Goal: Information Seeking & Learning: Learn about a topic

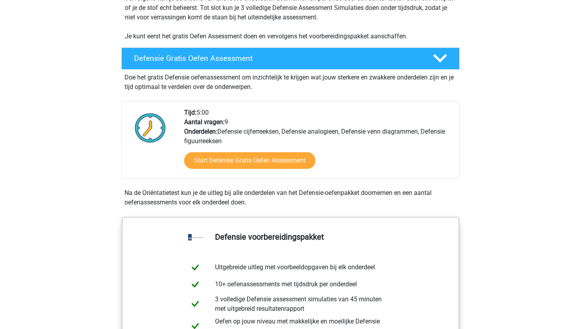
scroll to position [179, 0]
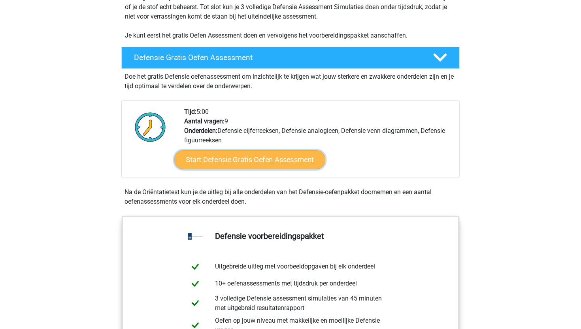
click at [270, 157] on link "Start Defensie Gratis Oefen Assessment" at bounding box center [249, 159] width 151 height 19
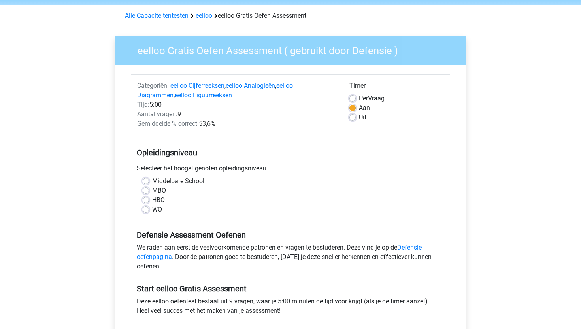
scroll to position [83, 0]
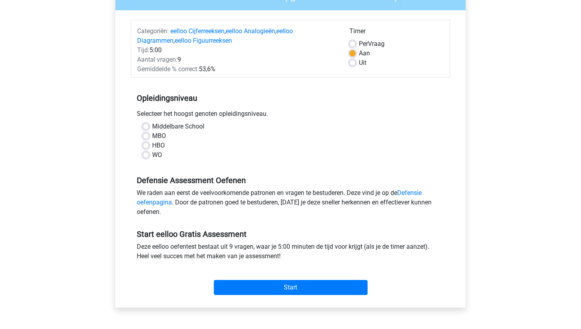
click at [158, 154] on label "WO" at bounding box center [157, 154] width 10 height 9
click at [149, 154] on input "WO" at bounding box center [146, 154] width 6 height 8
radio input "true"
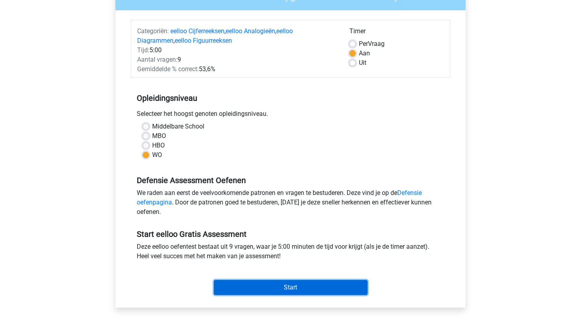
click at [318, 285] on input "Start" at bounding box center [291, 287] width 154 height 15
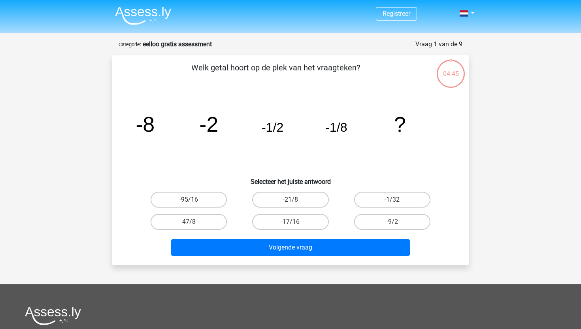
click at [394, 200] on input "-1/32" at bounding box center [394, 202] width 5 height 5
radio input "true"
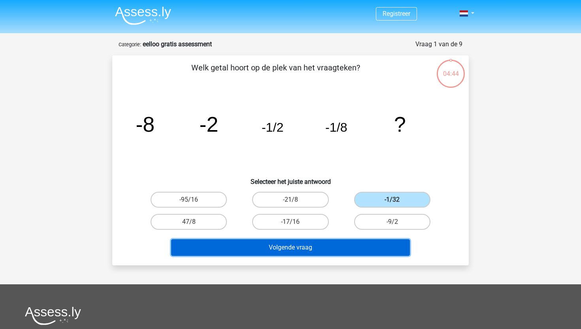
click at [340, 247] on button "Volgende vraag" at bounding box center [290, 247] width 239 height 17
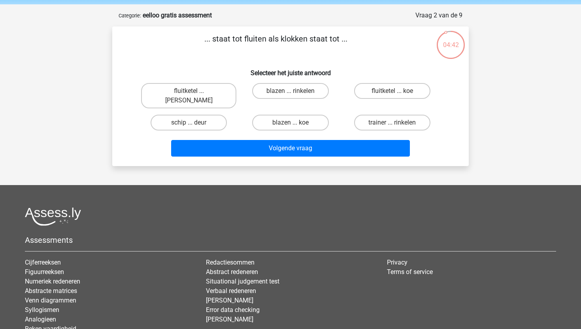
scroll to position [6, 0]
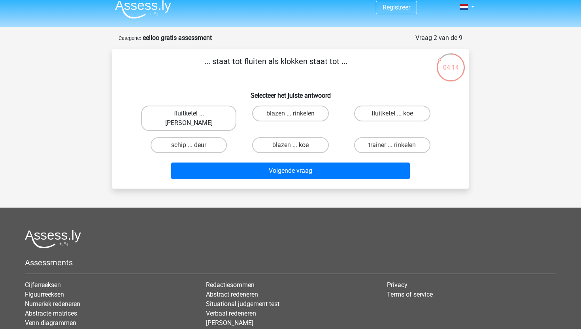
click at [199, 110] on label "fluitketel ... luiden" at bounding box center [188, 118] width 95 height 25
click at [194, 113] on input "fluitketel ... luiden" at bounding box center [191, 115] width 5 height 5
radio input "true"
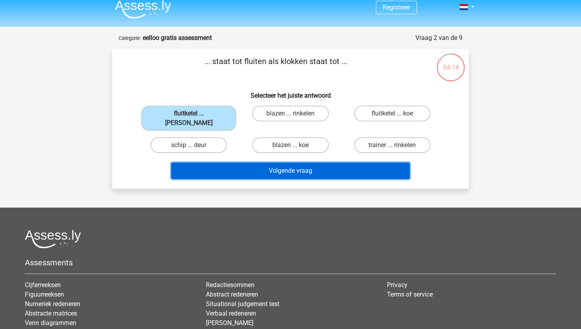
click at [273, 166] on button "Volgende vraag" at bounding box center [290, 170] width 239 height 17
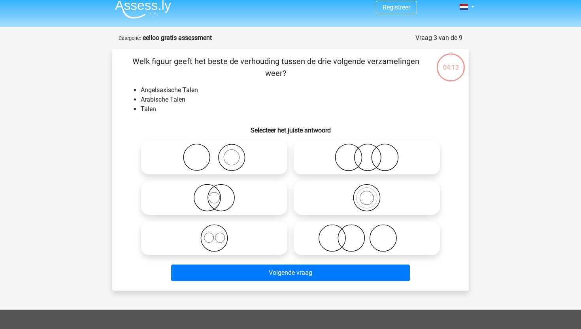
scroll to position [40, 0]
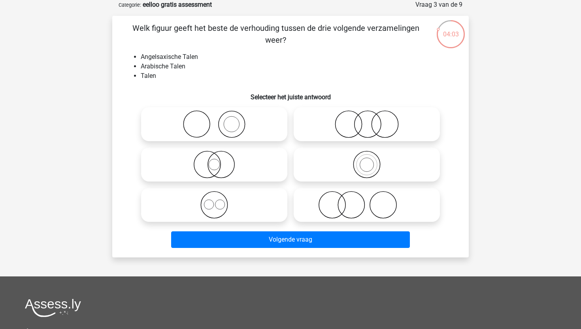
click at [213, 206] on icon at bounding box center [214, 205] width 140 height 28
click at [214, 201] on input "radio" at bounding box center [216, 198] width 5 height 5
radio input "true"
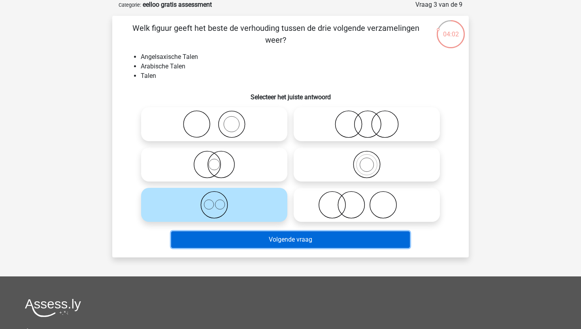
click at [253, 241] on button "Volgende vraag" at bounding box center [290, 239] width 239 height 17
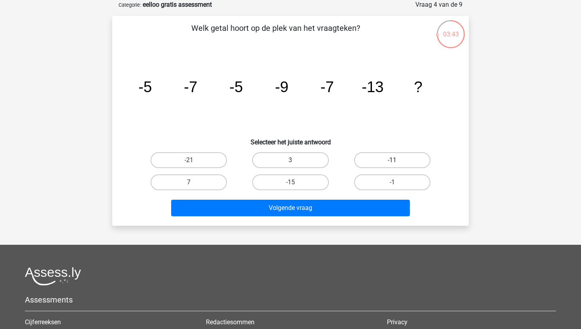
click at [410, 156] on label "-11" at bounding box center [392, 160] width 76 height 16
click at [397, 160] on input "-11" at bounding box center [394, 162] width 5 height 5
radio input "true"
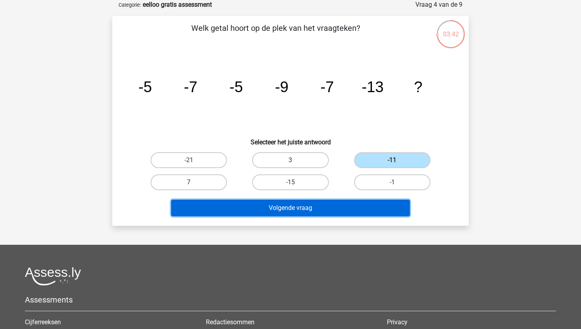
click at [352, 213] on button "Volgende vraag" at bounding box center [290, 208] width 239 height 17
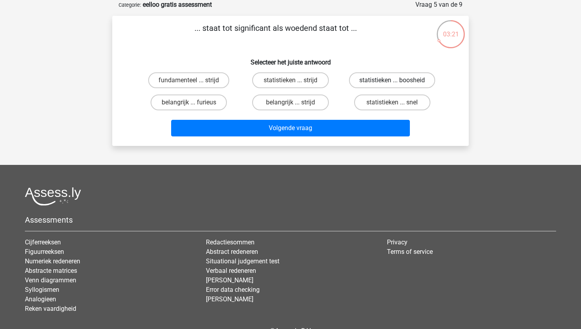
click at [392, 76] on label "statistieken ... boosheid" at bounding box center [392, 80] width 86 height 16
click at [392, 80] on input "statistieken ... boosheid" at bounding box center [394, 82] width 5 height 5
radio input "true"
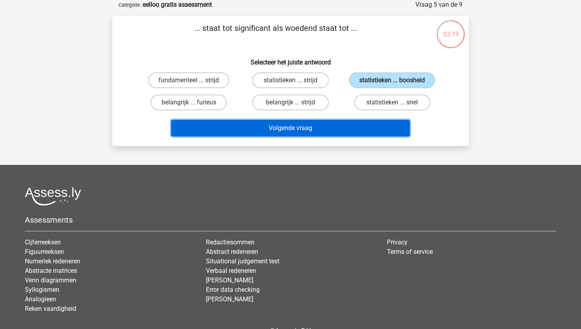
click at [356, 124] on button "Volgende vraag" at bounding box center [290, 128] width 239 height 17
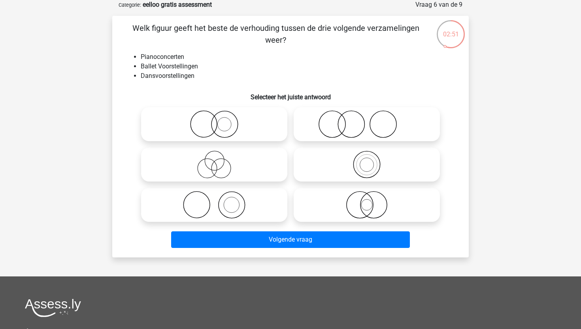
click at [230, 117] on icon at bounding box center [214, 124] width 140 height 28
click at [219, 117] on input "radio" at bounding box center [216, 117] width 5 height 5
radio input "true"
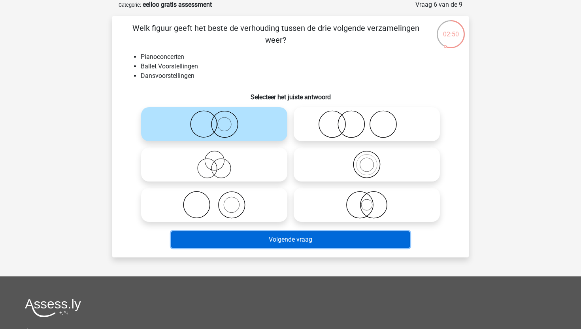
click at [290, 243] on button "Volgende vraag" at bounding box center [290, 239] width 239 height 17
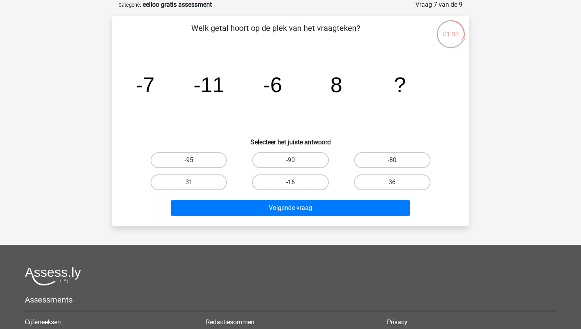
click at [375, 181] on label "36" at bounding box center [392, 182] width 76 height 16
click at [392, 182] on input "36" at bounding box center [394, 184] width 5 height 5
radio input "true"
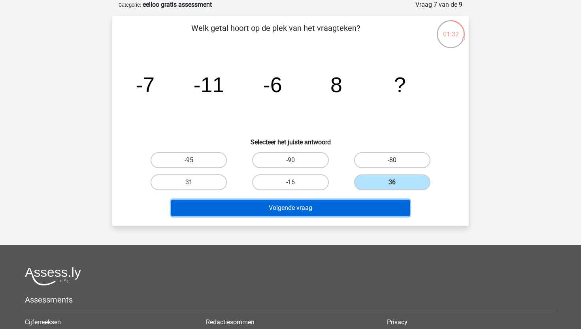
click at [347, 204] on button "Volgende vraag" at bounding box center [290, 208] width 239 height 17
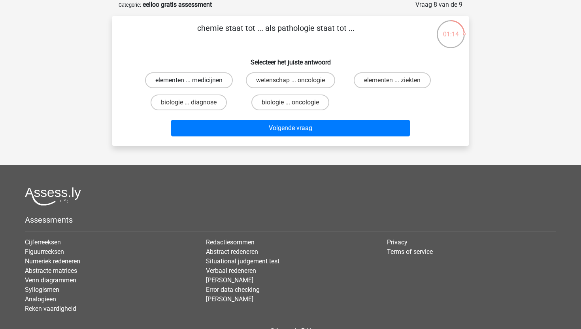
click at [181, 82] on label "elementen ... medicijnen" at bounding box center [189, 80] width 88 height 16
click at [189, 82] on input "elementen ... medicijnen" at bounding box center [191, 82] width 5 height 5
radio input "true"
click at [274, 137] on div "Volgende vraag" at bounding box center [290, 130] width 305 height 20
click at [381, 72] on label "elementen ... ziekten" at bounding box center [392, 80] width 77 height 16
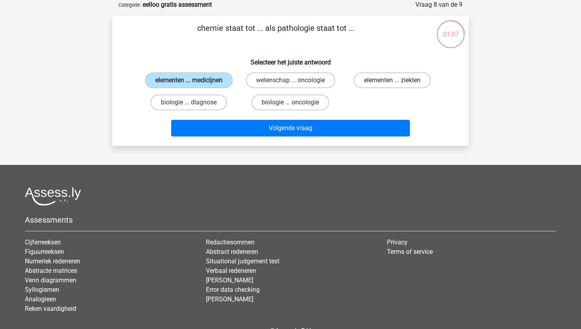
click at [392, 80] on input "elementen ... ziekten" at bounding box center [394, 82] width 5 height 5
radio input "true"
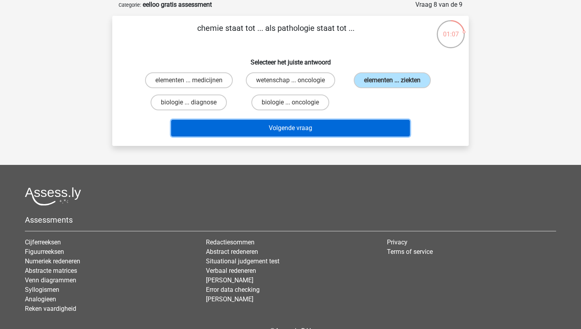
click at [352, 130] on button "Volgende vraag" at bounding box center [290, 128] width 239 height 17
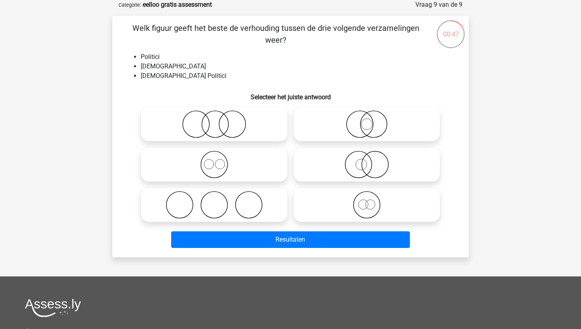
click at [365, 128] on icon at bounding box center [367, 124] width 140 height 28
click at [367, 120] on input "radio" at bounding box center [369, 117] width 5 height 5
radio input "true"
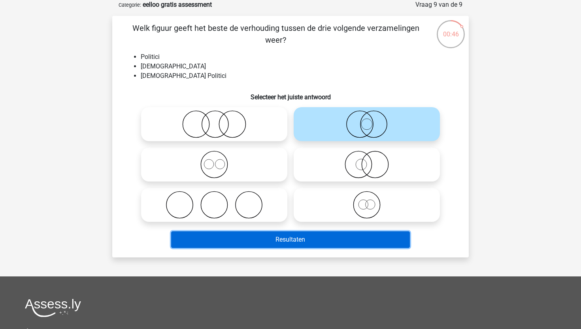
click at [344, 240] on button "Resultaten" at bounding box center [290, 239] width 239 height 17
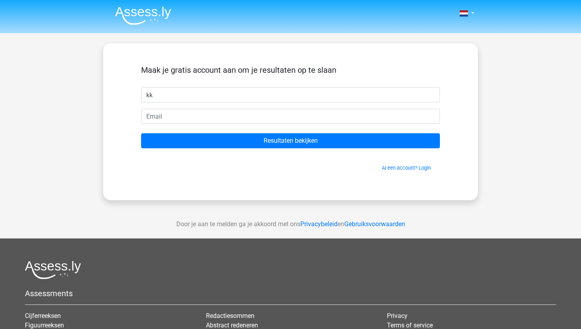
type input "k"
type input "oefenenoefenen"
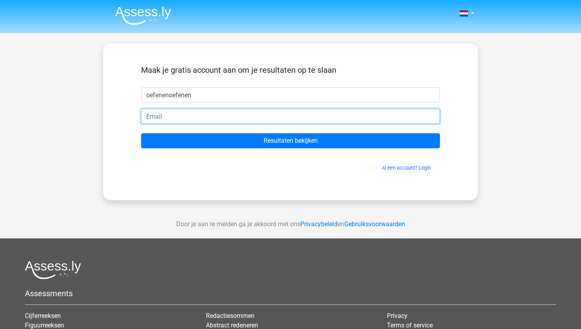
click at [334, 117] on input "email" at bounding box center [290, 116] width 299 height 15
type input "[EMAIL_ADDRESS][DOMAIN_NAME]"
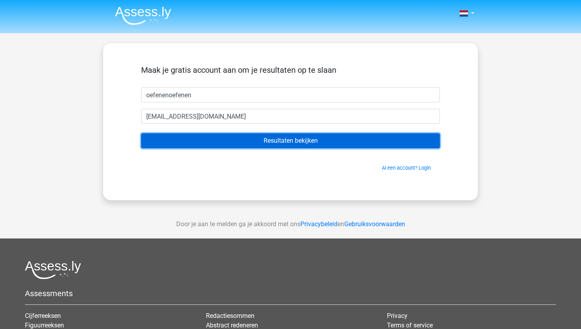
click at [261, 142] on input "Resultaten bekijken" at bounding box center [290, 140] width 299 height 15
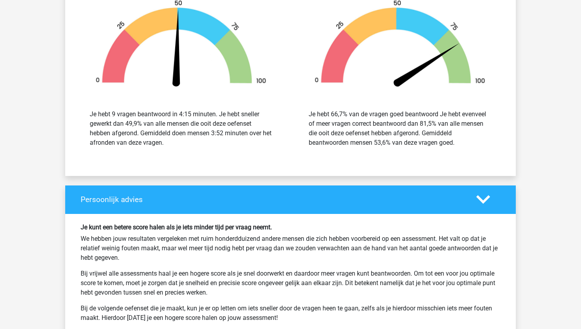
scroll to position [1208, 0]
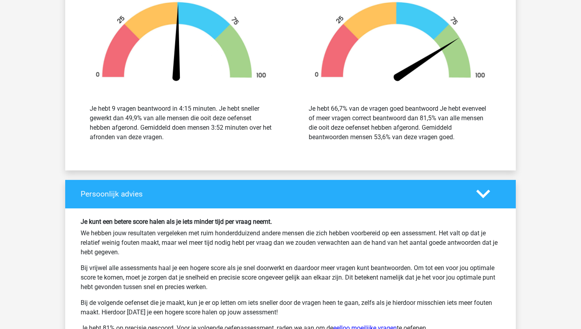
drag, startPoint x: 132, startPoint y: 217, endPoint x: 264, endPoint y: 251, distance: 136.1
click at [264, 251] on div "Je kunt een betere score halen als je iets minder tijd per vraag neemt. We hebb…" at bounding box center [291, 278] width 432 height 121
click at [264, 251] on p "We hebben jouw resultaten vergeleken met ruim honderdduizend andere mensen die …" at bounding box center [291, 242] width 420 height 28
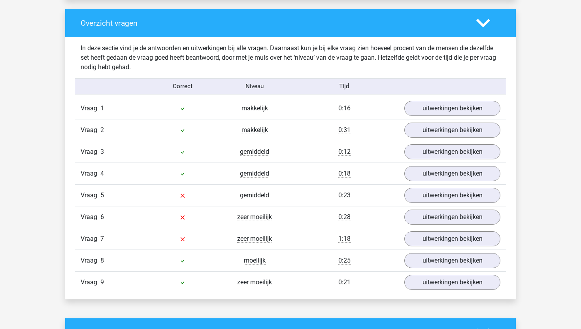
scroll to position [804, 0]
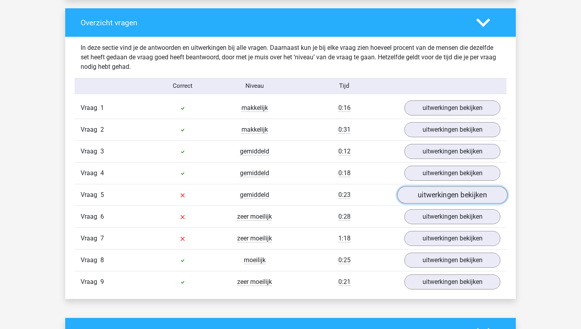
click at [428, 200] on link "uitwerkingen bekijken" at bounding box center [452, 194] width 110 height 17
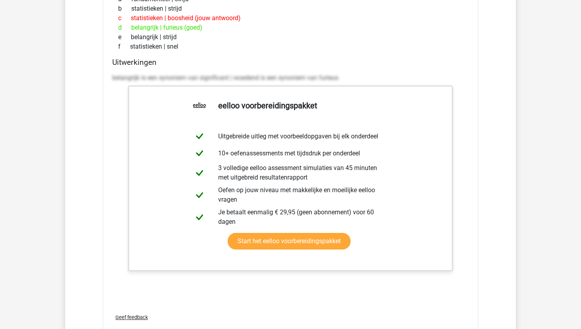
scroll to position [1223, 0]
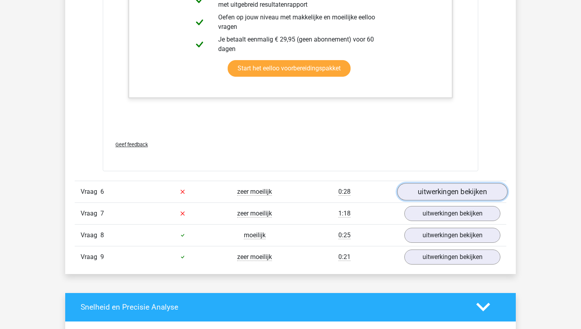
click at [441, 187] on link "uitwerkingen bekijken" at bounding box center [452, 191] width 110 height 17
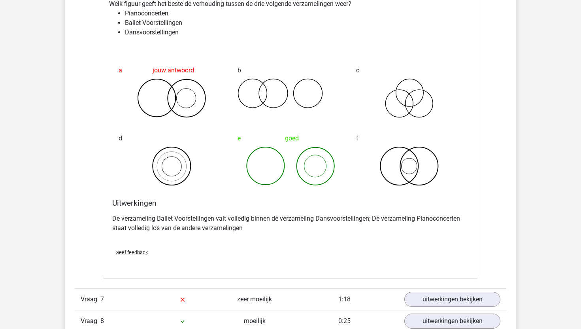
scroll to position [1648, 0]
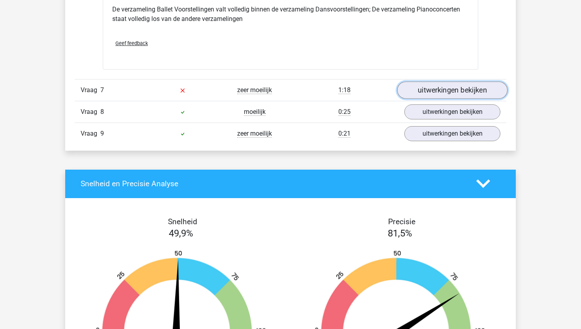
click at [456, 94] on link "uitwerkingen bekijken" at bounding box center [452, 89] width 110 height 17
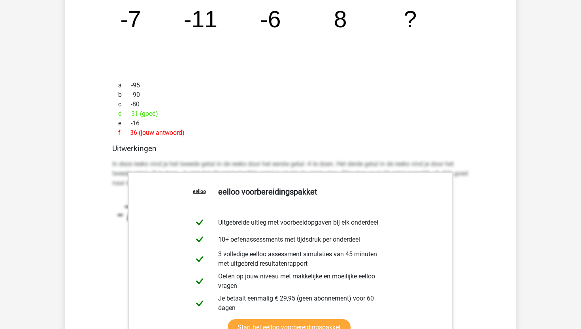
scroll to position [1794, 0]
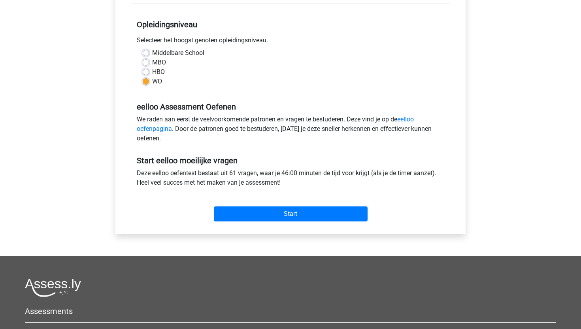
scroll to position [158, 0]
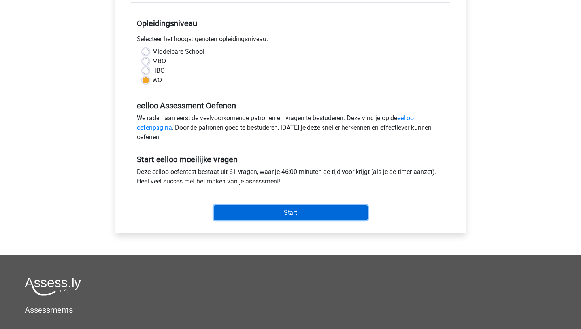
click at [299, 218] on input "Start" at bounding box center [291, 212] width 154 height 15
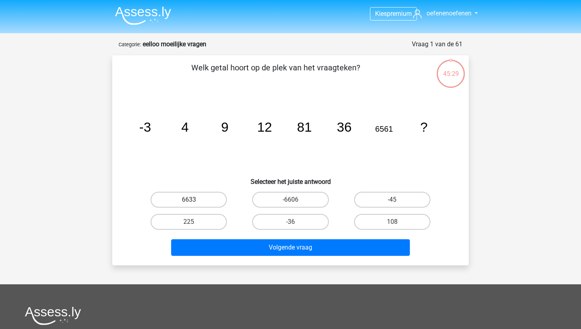
click at [208, 199] on label "6633" at bounding box center [189, 200] width 76 height 16
click at [194, 200] on input "6633" at bounding box center [191, 202] width 5 height 5
radio input "true"
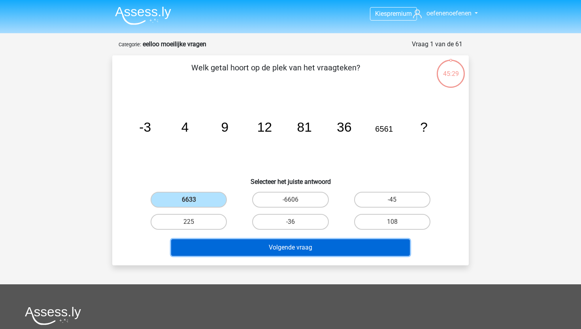
click at [227, 239] on button "Volgende vraag" at bounding box center [290, 247] width 239 height 17
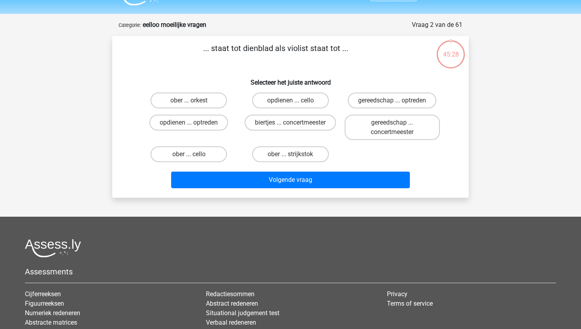
scroll to position [40, 0]
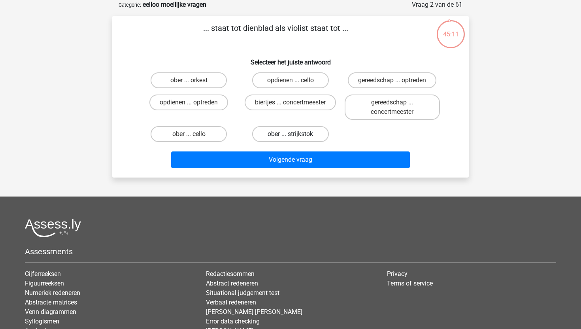
click at [290, 137] on label "ober ... strijkstok" at bounding box center [290, 134] width 76 height 16
click at [290, 137] on input "ober ... strijkstok" at bounding box center [292, 136] width 5 height 5
radio input "true"
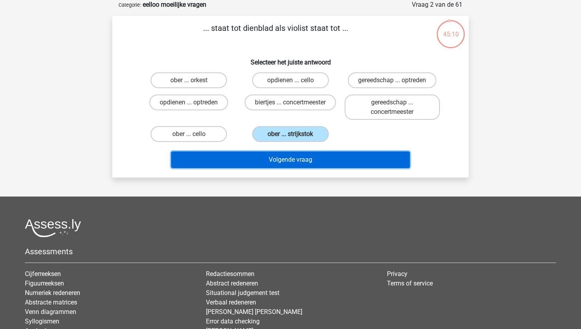
click at [288, 158] on button "Volgende vraag" at bounding box center [290, 159] width 239 height 17
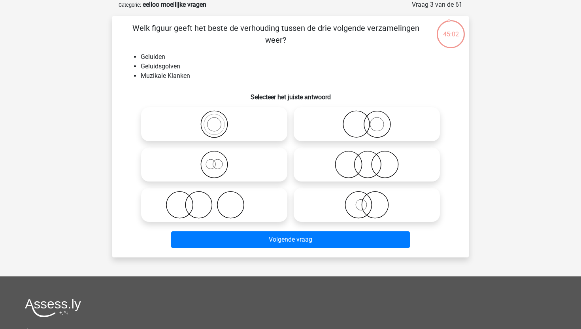
click at [212, 128] on icon at bounding box center [214, 124] width 140 height 28
click at [214, 120] on input "radio" at bounding box center [216, 117] width 5 height 5
radio input "true"
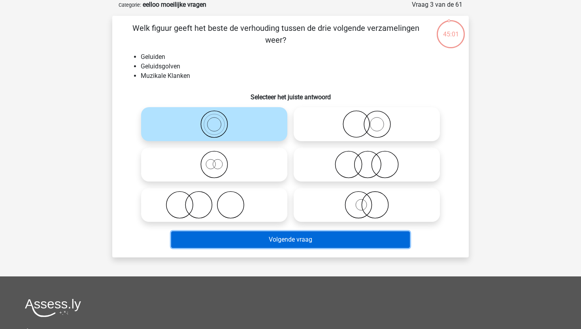
click at [256, 246] on button "Volgende vraag" at bounding box center [290, 239] width 239 height 17
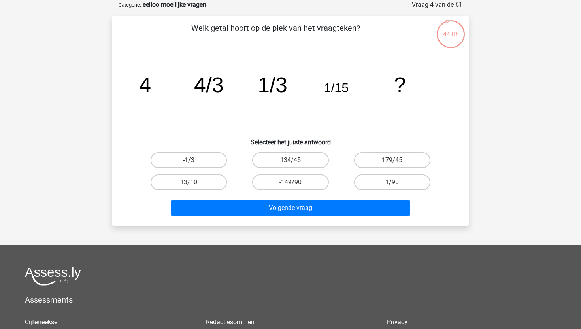
click at [377, 183] on label "1/90" at bounding box center [392, 182] width 76 height 16
click at [392, 183] on input "1/90" at bounding box center [394, 184] width 5 height 5
radio input "true"
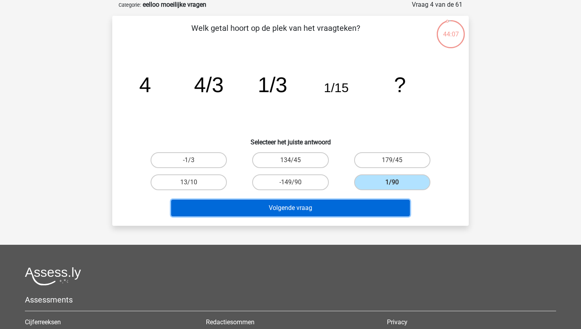
click at [367, 215] on button "Volgende vraag" at bounding box center [290, 208] width 239 height 17
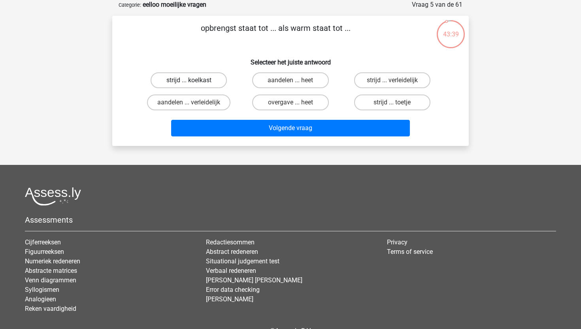
click at [215, 83] on label "strijd ... koelkast" at bounding box center [189, 80] width 76 height 16
click at [194, 83] on input "strijd ... koelkast" at bounding box center [191, 82] width 5 height 5
radio input "true"
click at [243, 118] on div "Volgende vraag" at bounding box center [290, 126] width 331 height 26
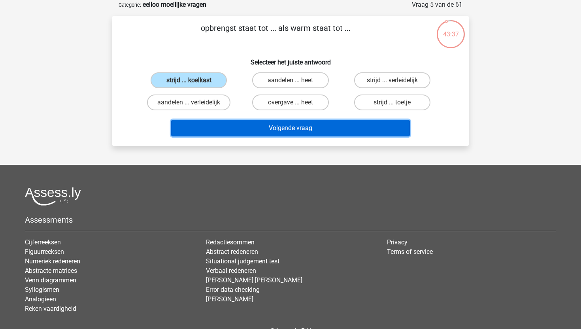
click at [251, 134] on button "Volgende vraag" at bounding box center [290, 128] width 239 height 17
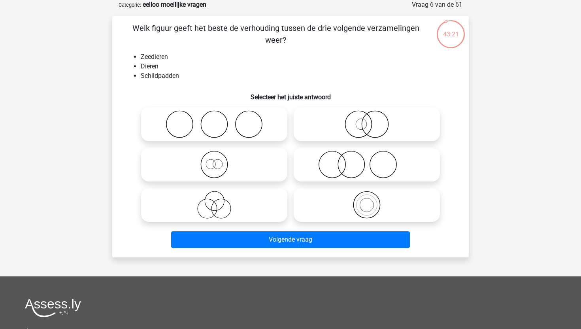
click at [217, 167] on icon at bounding box center [214, 165] width 140 height 28
click at [217, 160] on input "radio" at bounding box center [216, 157] width 5 height 5
radio input "true"
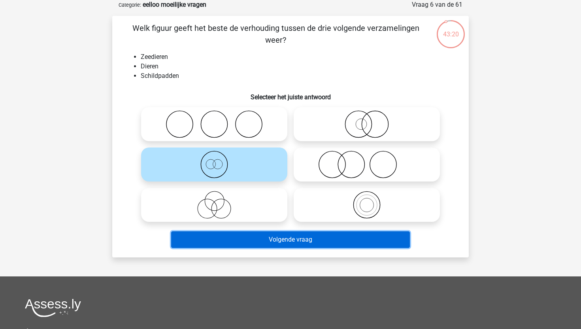
click at [294, 237] on button "Volgende vraag" at bounding box center [290, 239] width 239 height 17
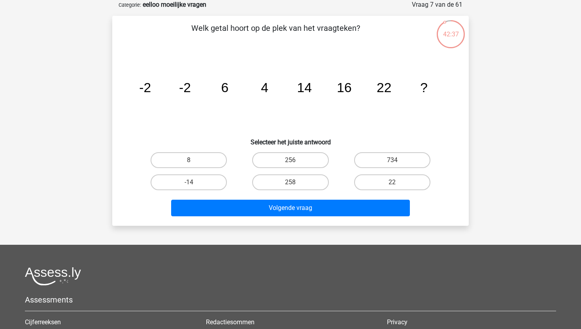
click at [395, 182] on input "22" at bounding box center [394, 184] width 5 height 5
radio input "true"
click at [377, 217] on div "Volgende vraag" at bounding box center [290, 210] width 305 height 20
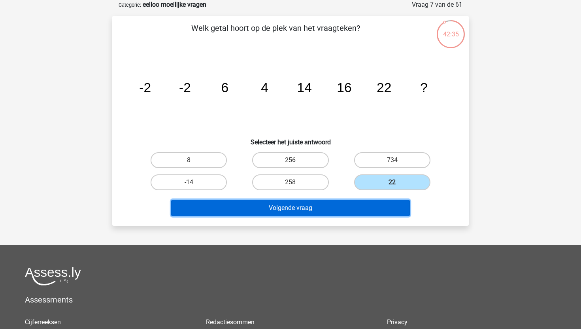
click at [379, 214] on button "Volgende vraag" at bounding box center [290, 208] width 239 height 17
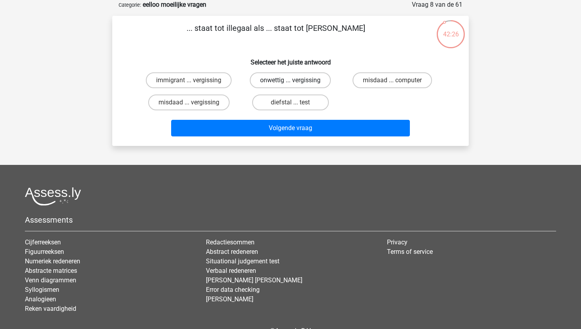
click at [308, 83] on label "onwettig ... vergissing" at bounding box center [290, 80] width 81 height 16
click at [296, 83] on input "onwettig ... vergissing" at bounding box center [292, 82] width 5 height 5
radio input "true"
click at [308, 110] on label "diefstal ... test" at bounding box center [290, 102] width 76 height 16
click at [296, 107] on input "diefstal ... test" at bounding box center [292, 104] width 5 height 5
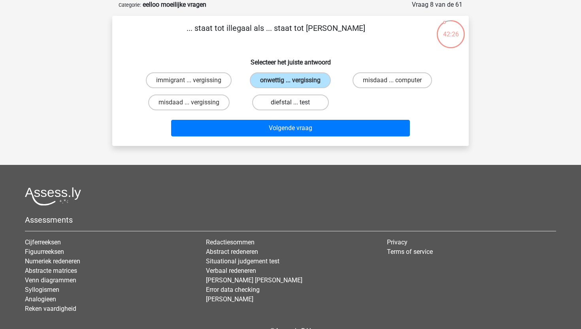
radio input "true"
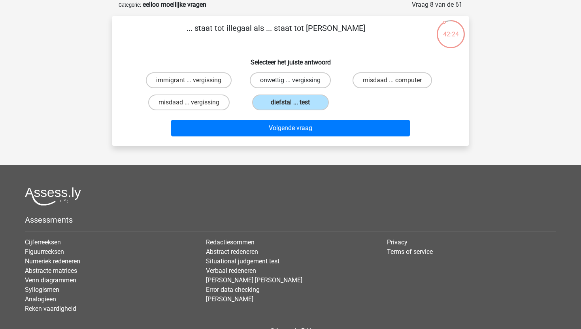
click at [308, 78] on label "onwettig ... vergissing" at bounding box center [290, 80] width 81 height 16
click at [296, 80] on input "onwettig ... vergissing" at bounding box center [292, 82] width 5 height 5
radio input "true"
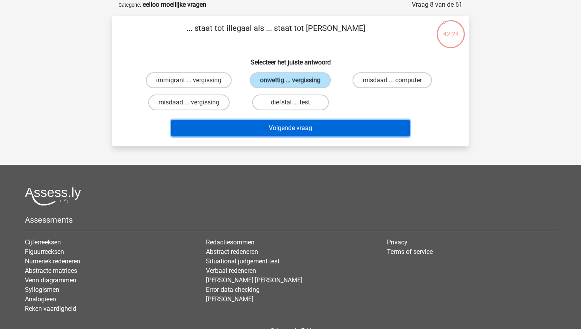
click at [308, 136] on button "Volgende vraag" at bounding box center [290, 128] width 239 height 17
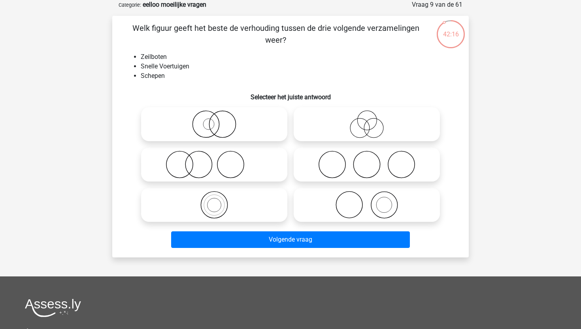
click at [260, 130] on icon at bounding box center [214, 124] width 140 height 28
click at [219, 120] on input "radio" at bounding box center [216, 117] width 5 height 5
radio input "true"
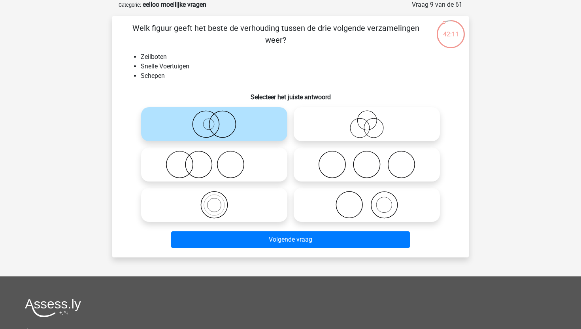
click at [201, 128] on icon at bounding box center [214, 124] width 140 height 28
click at [214, 120] on input "radio" at bounding box center [216, 117] width 5 height 5
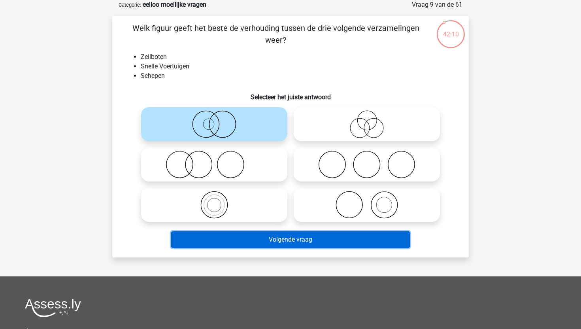
click at [285, 245] on button "Volgende vraag" at bounding box center [290, 239] width 239 height 17
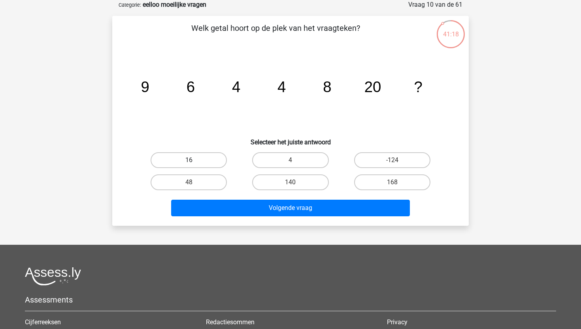
click at [200, 163] on label "16" at bounding box center [189, 160] width 76 height 16
click at [194, 163] on input "16" at bounding box center [191, 162] width 5 height 5
radio input "true"
click at [208, 163] on label "16" at bounding box center [189, 160] width 76 height 16
click at [194, 163] on input "16" at bounding box center [191, 162] width 5 height 5
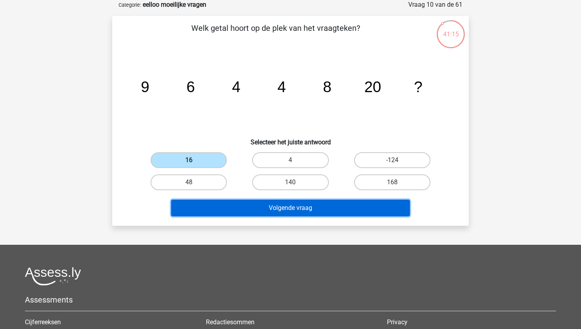
click at [250, 206] on button "Volgende vraag" at bounding box center [290, 208] width 239 height 17
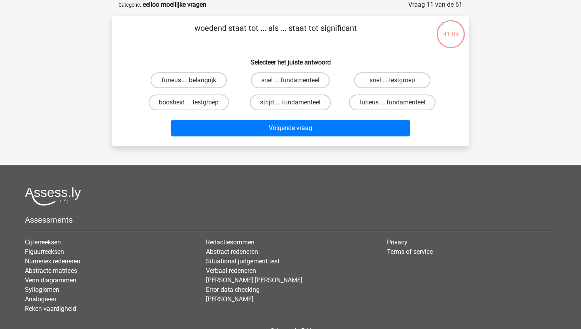
click at [213, 81] on label "furieus ... belangrijk" at bounding box center [189, 80] width 76 height 16
click at [194, 81] on input "furieus ... belangrijk" at bounding box center [191, 82] width 5 height 5
radio input "true"
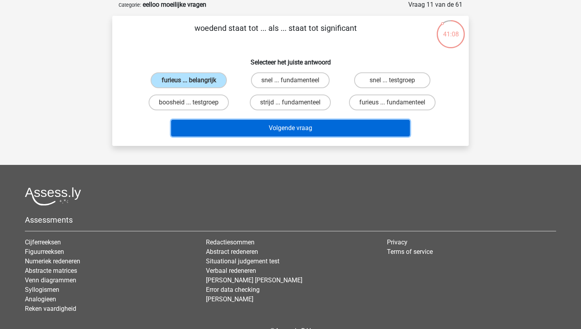
click at [265, 135] on button "Volgende vraag" at bounding box center [290, 128] width 239 height 17
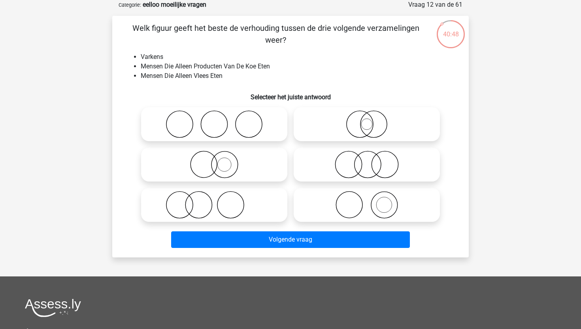
click at [230, 128] on icon at bounding box center [214, 124] width 140 height 28
click at [219, 120] on input "radio" at bounding box center [216, 117] width 5 height 5
radio input "true"
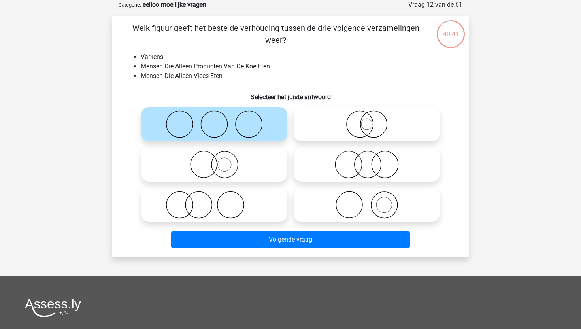
click at [365, 198] on icon at bounding box center [367, 205] width 140 height 28
click at [367, 198] on input "radio" at bounding box center [369, 198] width 5 height 5
radio input "true"
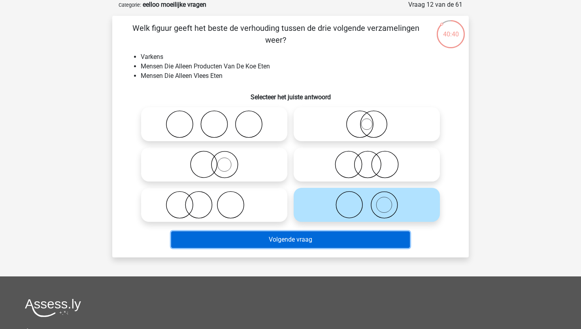
click at [334, 245] on button "Volgende vraag" at bounding box center [290, 239] width 239 height 17
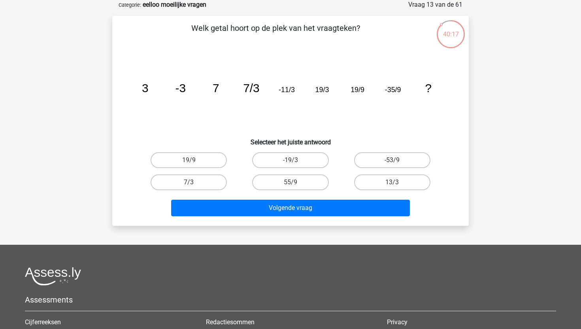
click at [149, 89] on tspan "-35/9" at bounding box center [145, 87] width 7 height 13
drag, startPoint x: 383, startPoint y: 90, endPoint x: 401, endPoint y: 90, distance: 19.0
click at [401, 90] on icon "image/svg+xml 3 -3 7 7/3 -11/3 19/3 19/9 -35/9 ?" at bounding box center [290, 92] width 319 height 80
click at [317, 178] on label "55/9" at bounding box center [290, 182] width 76 height 16
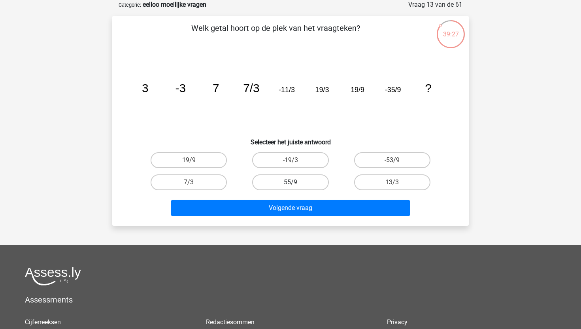
click at [296, 182] on input "55/9" at bounding box center [292, 184] width 5 height 5
radio input "true"
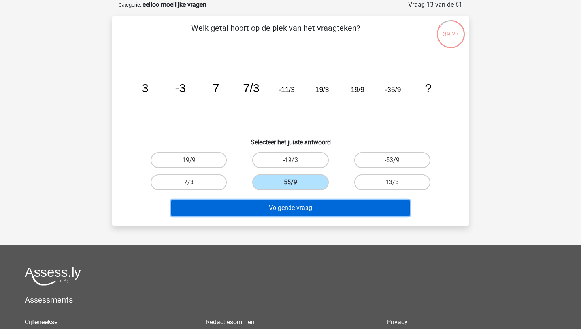
click at [317, 213] on button "Volgende vraag" at bounding box center [290, 208] width 239 height 17
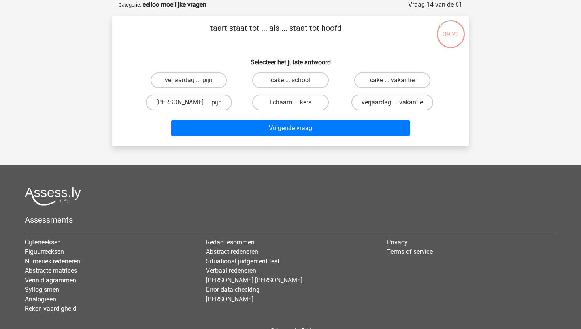
scroll to position [38, 0]
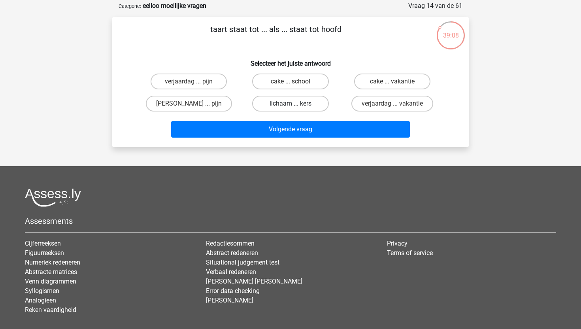
click at [318, 97] on label "lichaam ... kers" at bounding box center [290, 104] width 76 height 16
click at [296, 104] on input "lichaam ... kers" at bounding box center [292, 106] width 5 height 5
radio input "true"
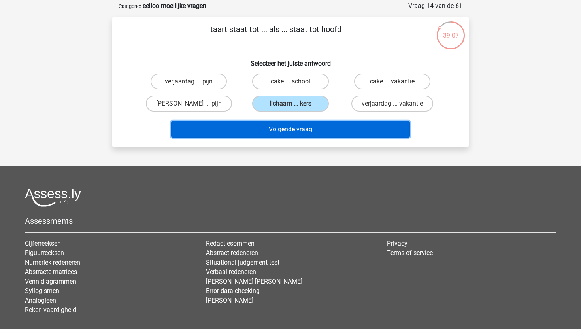
click at [308, 128] on button "Volgende vraag" at bounding box center [290, 129] width 239 height 17
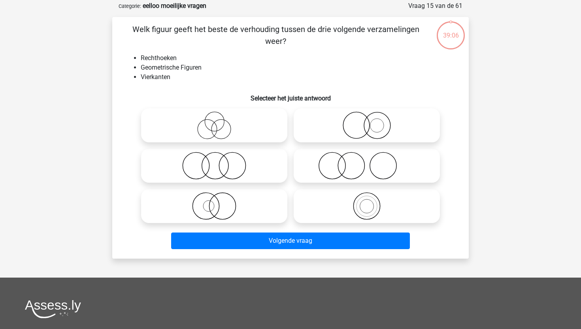
scroll to position [40, 0]
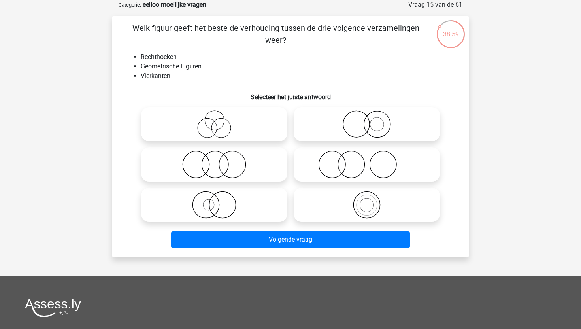
click at [363, 199] on icon at bounding box center [367, 205] width 140 height 28
click at [367, 199] on input "radio" at bounding box center [369, 198] width 5 height 5
radio input "true"
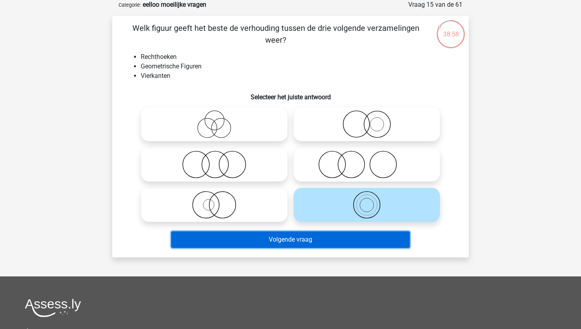
click at [335, 244] on button "Volgende vraag" at bounding box center [290, 239] width 239 height 17
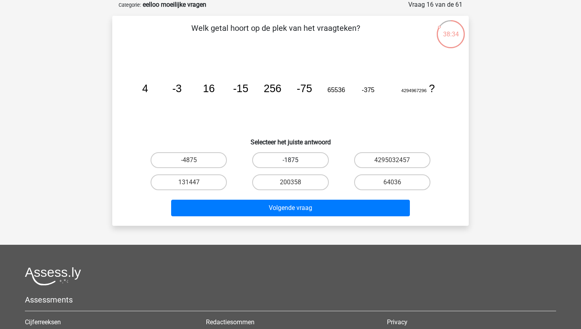
click at [301, 166] on label "-1875" at bounding box center [290, 160] width 76 height 16
click at [296, 165] on input "-1875" at bounding box center [292, 162] width 5 height 5
radio input "true"
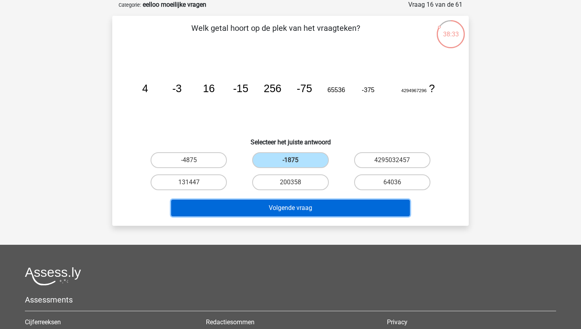
click at [305, 212] on button "Volgende vraag" at bounding box center [290, 208] width 239 height 17
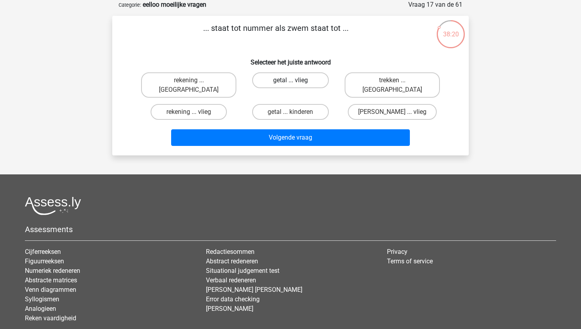
click at [314, 74] on label "getal ... vlieg" at bounding box center [290, 80] width 76 height 16
click at [296, 80] on input "getal ... vlieg" at bounding box center [292, 82] width 5 height 5
radio input "true"
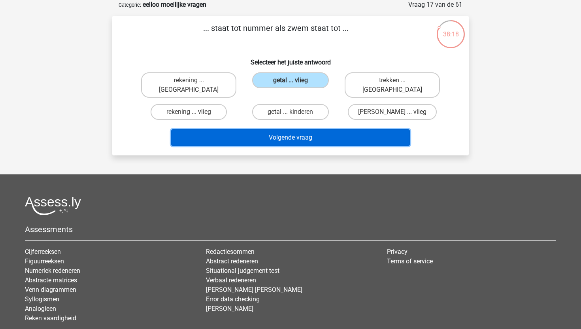
click at [324, 132] on button "Volgende vraag" at bounding box center [290, 137] width 239 height 17
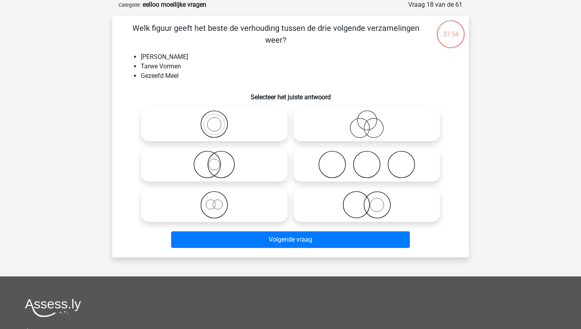
click at [210, 175] on icon at bounding box center [214, 165] width 140 height 28
click at [214, 160] on input "radio" at bounding box center [216, 157] width 5 height 5
radio input "true"
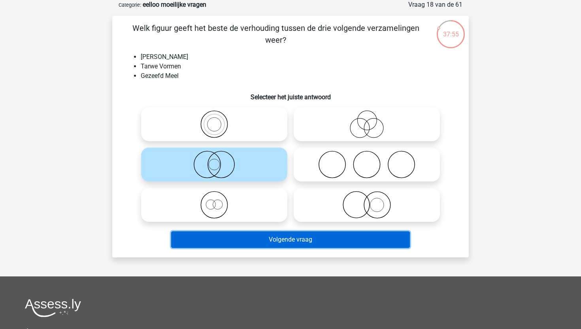
click at [225, 237] on button "Volgende vraag" at bounding box center [290, 239] width 239 height 17
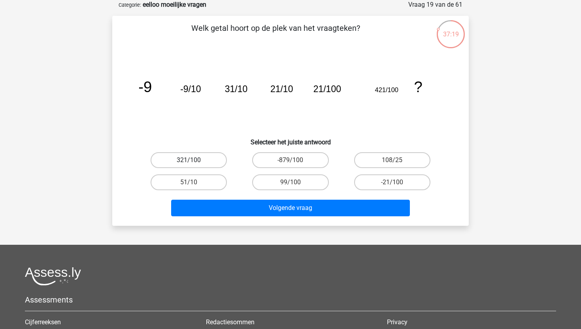
click at [177, 163] on label "321/100" at bounding box center [189, 160] width 76 height 16
click at [189, 163] on input "321/100" at bounding box center [191, 162] width 5 height 5
radio input "true"
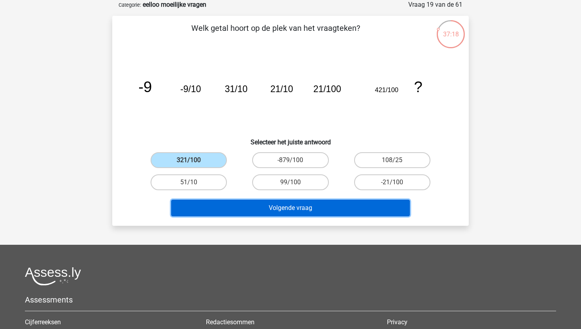
click at [202, 200] on button "Volgende vraag" at bounding box center [290, 208] width 239 height 17
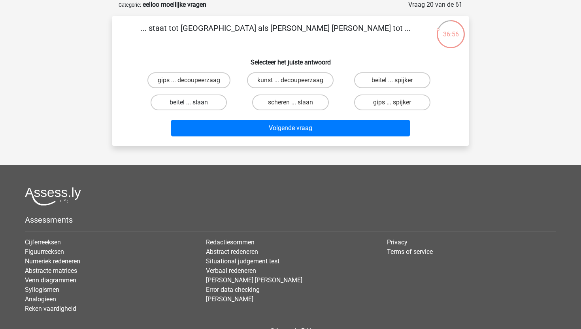
click at [212, 103] on label "beitel ... slaan" at bounding box center [189, 102] width 76 height 16
click at [194, 103] on input "beitel ... slaan" at bounding box center [191, 104] width 5 height 5
radio input "true"
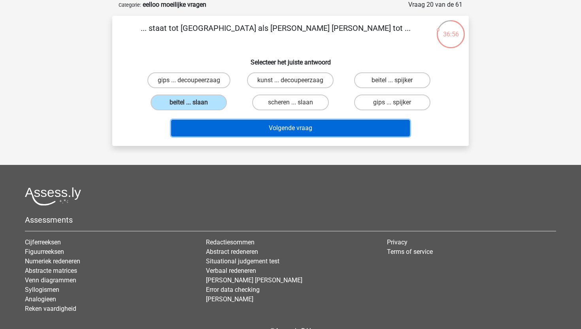
click at [233, 133] on button "Volgende vraag" at bounding box center [290, 128] width 239 height 17
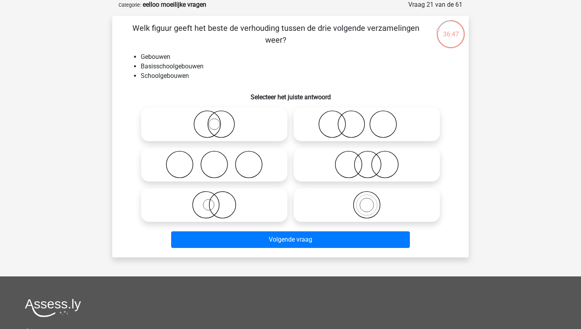
click at [382, 209] on icon at bounding box center [367, 205] width 140 height 28
click at [372, 201] on input "radio" at bounding box center [369, 198] width 5 height 5
radio input "true"
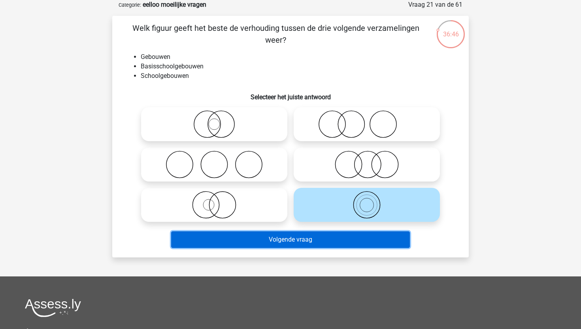
click at [343, 246] on button "Volgende vraag" at bounding box center [290, 239] width 239 height 17
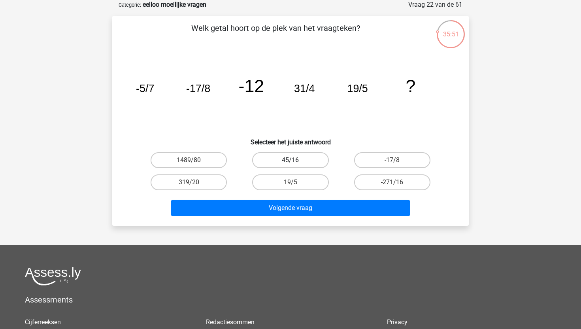
click at [292, 155] on label "45/16" at bounding box center [290, 160] width 76 height 16
click at [292, 160] on input "45/16" at bounding box center [292, 162] width 5 height 5
radio input "true"
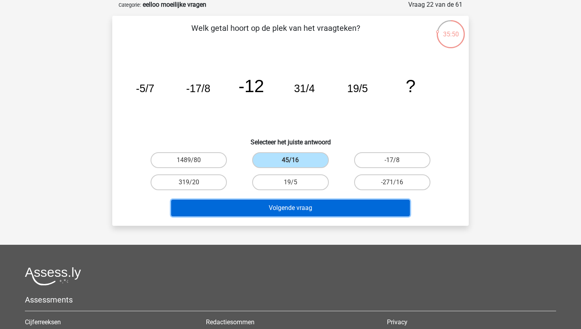
click at [305, 207] on button "Volgende vraag" at bounding box center [290, 208] width 239 height 17
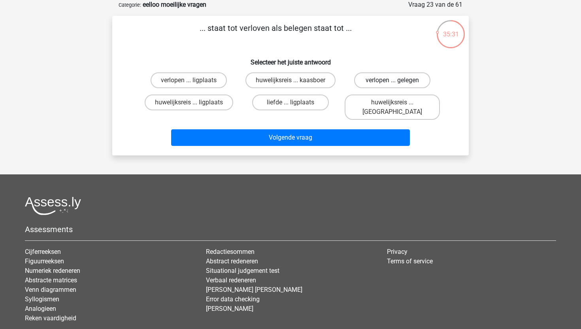
click at [385, 76] on label "verlopen ... gelegen" at bounding box center [392, 80] width 76 height 16
click at [392, 80] on input "verlopen ... gelegen" at bounding box center [394, 82] width 5 height 5
radio input "true"
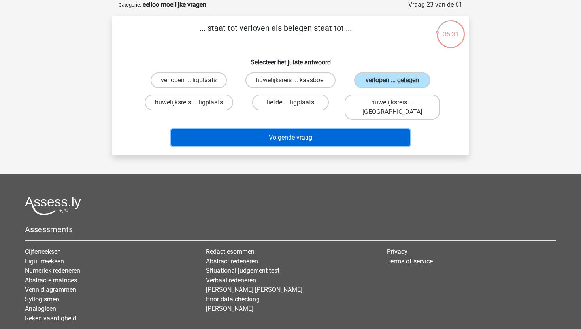
click at [336, 130] on button "Volgende vraag" at bounding box center [290, 137] width 239 height 17
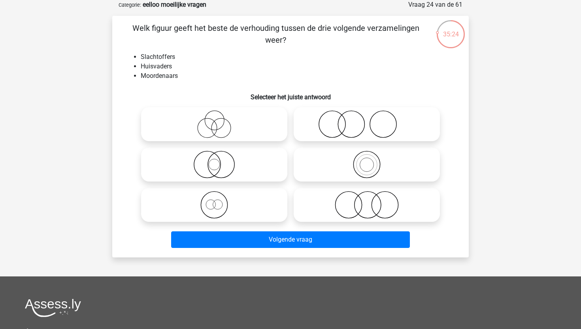
click at [209, 125] on icon at bounding box center [214, 124] width 140 height 28
click at [214, 120] on input "radio" at bounding box center [216, 117] width 5 height 5
radio input "true"
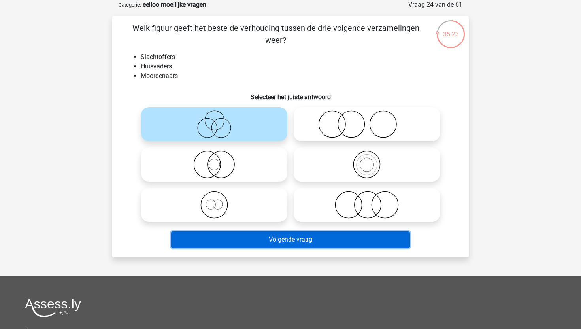
click at [306, 236] on button "Volgende vraag" at bounding box center [290, 239] width 239 height 17
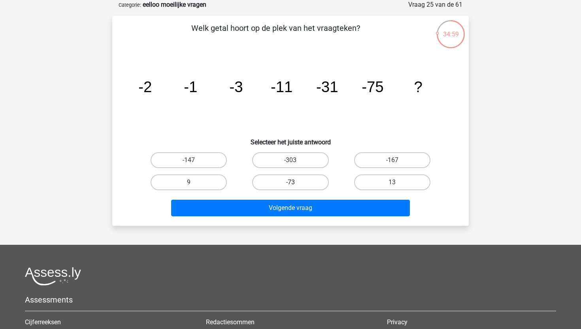
click at [300, 182] on label "-73" at bounding box center [290, 182] width 76 height 16
click at [296, 182] on input "-73" at bounding box center [292, 184] width 5 height 5
radio input "true"
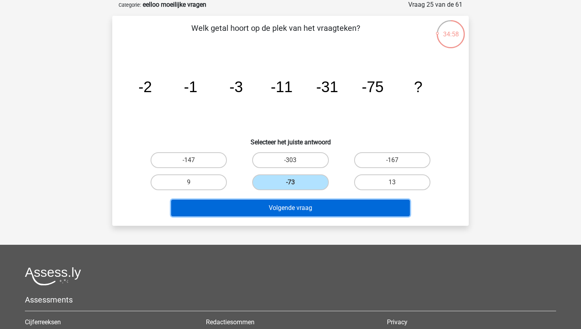
click at [300, 211] on button "Volgende vraag" at bounding box center [290, 208] width 239 height 17
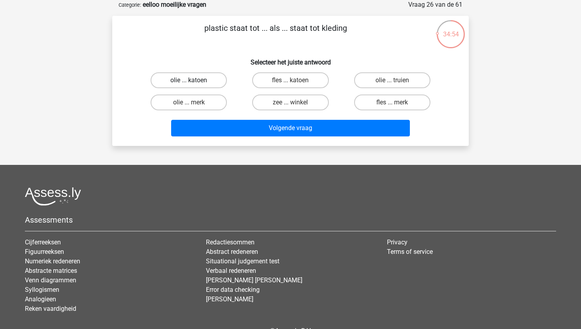
click at [196, 79] on label "olie ... katoen" at bounding box center [189, 80] width 76 height 16
click at [194, 80] on input "olie ... katoen" at bounding box center [191, 82] width 5 height 5
radio input "true"
click at [212, 118] on div "Volgende vraag" at bounding box center [290, 126] width 331 height 26
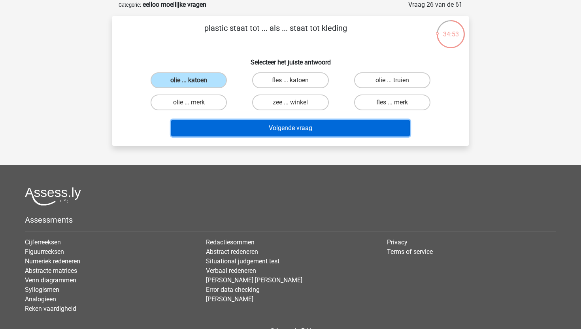
click at [215, 124] on button "Volgende vraag" at bounding box center [290, 128] width 239 height 17
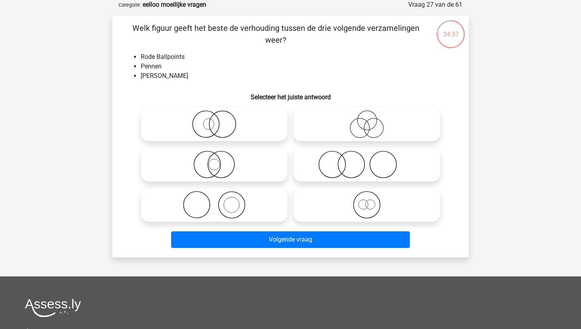
click at [205, 123] on icon at bounding box center [214, 124] width 140 height 28
click at [214, 120] on input "radio" at bounding box center [216, 117] width 5 height 5
radio input "true"
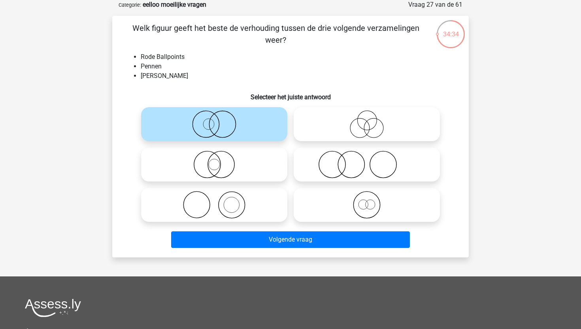
click at [87, 117] on div "Kies premium oefenenoefenen [EMAIL_ADDRESS][DOMAIN_NAME]" at bounding box center [290, 222] width 581 height 524
click at [229, 156] on icon at bounding box center [214, 165] width 140 height 28
click at [219, 156] on input "radio" at bounding box center [216, 157] width 5 height 5
radio input "true"
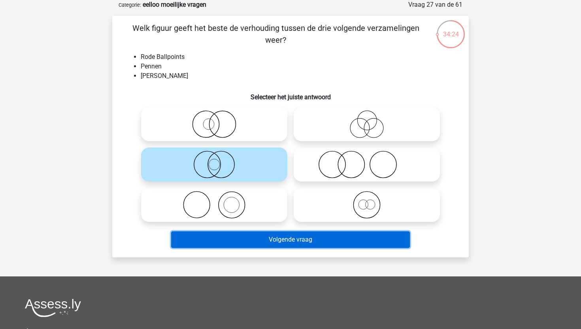
click at [256, 235] on button "Volgende vraag" at bounding box center [290, 239] width 239 height 17
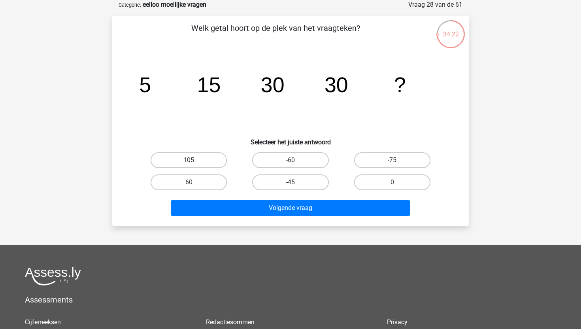
click at [256, 235] on div "Kies premium oefenenoefenen [EMAIL_ADDRESS][DOMAIN_NAME]" at bounding box center [290, 206] width 581 height 493
click at [400, 175] on label "0" at bounding box center [392, 182] width 76 height 16
click at [397, 182] on input "0" at bounding box center [394, 184] width 5 height 5
radio input "true"
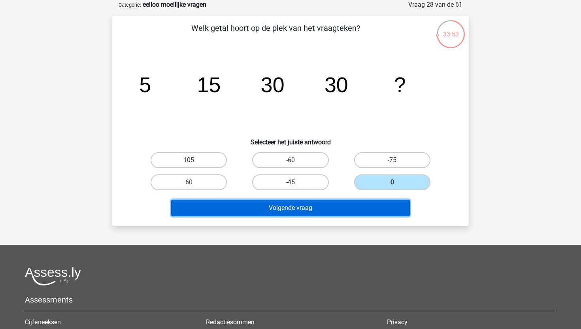
click at [354, 211] on button "Volgende vraag" at bounding box center [290, 208] width 239 height 17
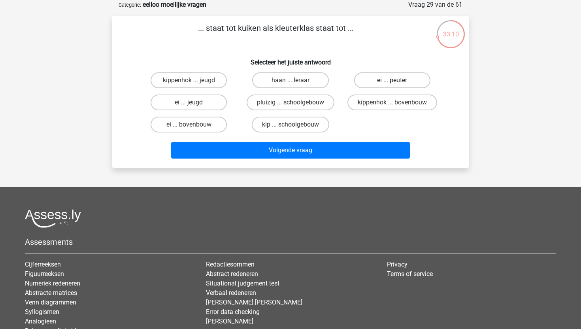
click at [409, 80] on label "ei ... peuter" at bounding box center [392, 80] width 76 height 16
click at [397, 80] on input "ei ... peuter" at bounding box center [394, 82] width 5 height 5
radio input "true"
click at [209, 123] on label "ei ... bovenbouw" at bounding box center [189, 125] width 76 height 16
click at [194, 124] on input "ei ... bovenbouw" at bounding box center [191, 126] width 5 height 5
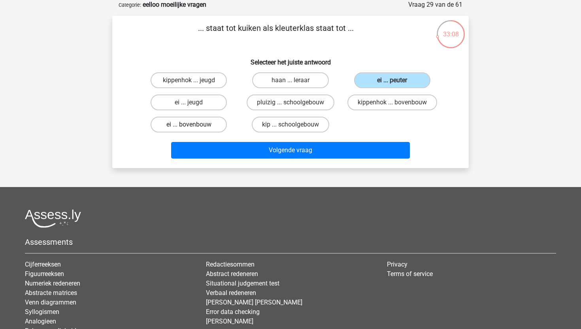
radio input "true"
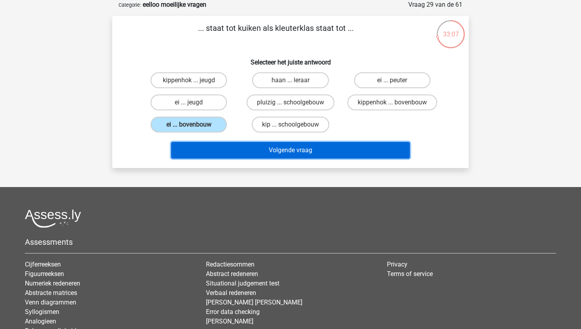
click at [226, 143] on button "Volgende vraag" at bounding box center [290, 150] width 239 height 17
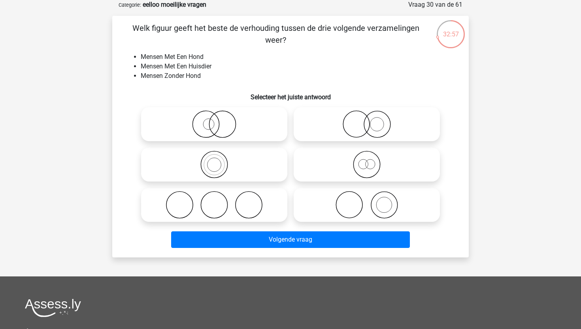
click at [388, 207] on icon at bounding box center [367, 205] width 140 height 28
click at [372, 201] on input "radio" at bounding box center [369, 198] width 5 height 5
radio input "true"
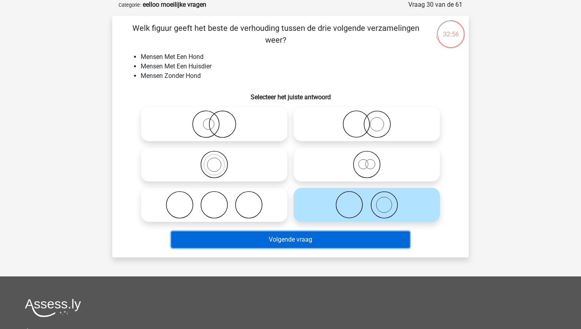
click at [366, 242] on button "Volgende vraag" at bounding box center [290, 239] width 239 height 17
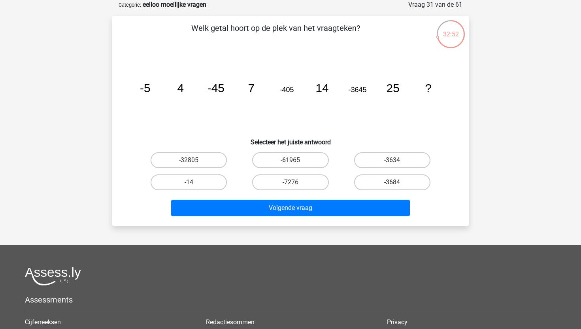
click at [388, 176] on label "-3684" at bounding box center [392, 182] width 76 height 16
click at [392, 182] on input "-3684" at bounding box center [394, 184] width 5 height 5
radio input "true"
click at [383, 198] on div "Volgende vraag" at bounding box center [290, 206] width 331 height 26
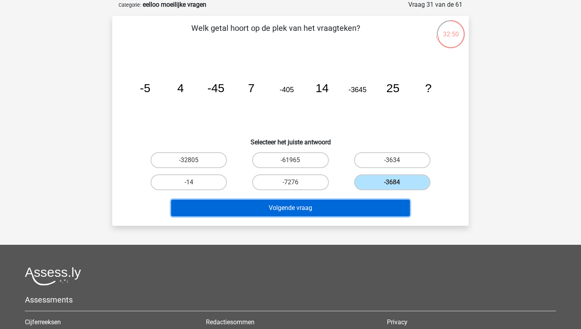
click at [380, 204] on button "Volgende vraag" at bounding box center [290, 208] width 239 height 17
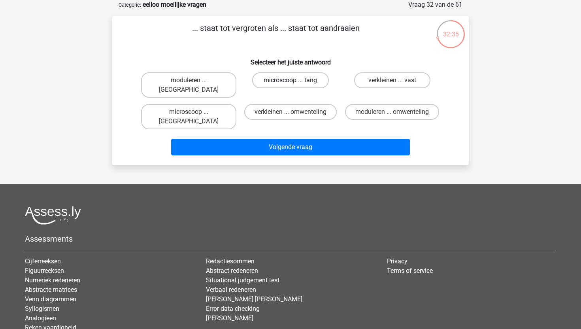
click at [318, 83] on label "microscoop ... tang" at bounding box center [290, 80] width 76 height 16
click at [296, 83] on input "microscoop ... tang" at bounding box center [292, 82] width 5 height 5
radio input "true"
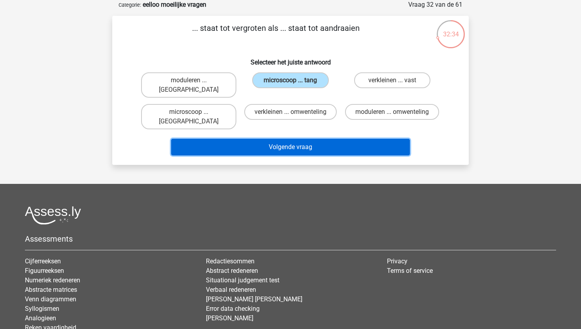
click at [318, 139] on button "Volgende vraag" at bounding box center [290, 147] width 239 height 17
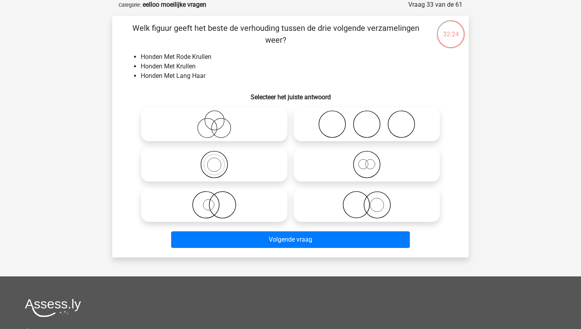
click at [382, 203] on icon at bounding box center [367, 205] width 140 height 28
click at [372, 201] on input "radio" at bounding box center [369, 198] width 5 height 5
radio input "true"
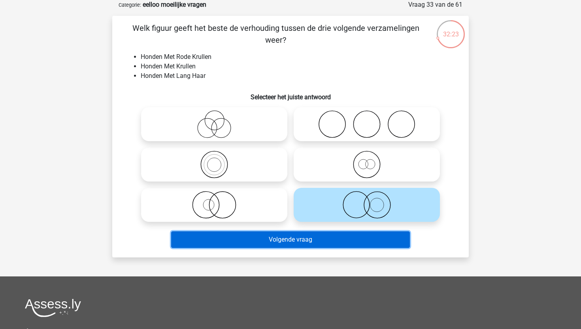
click at [357, 233] on button "Volgende vraag" at bounding box center [290, 239] width 239 height 17
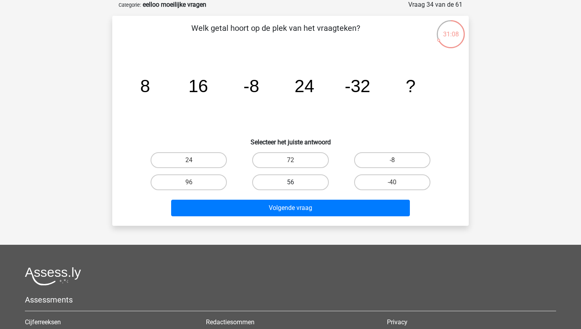
click at [285, 182] on label "56" at bounding box center [290, 182] width 76 height 16
click at [290, 182] on input "56" at bounding box center [292, 184] width 5 height 5
radio input "true"
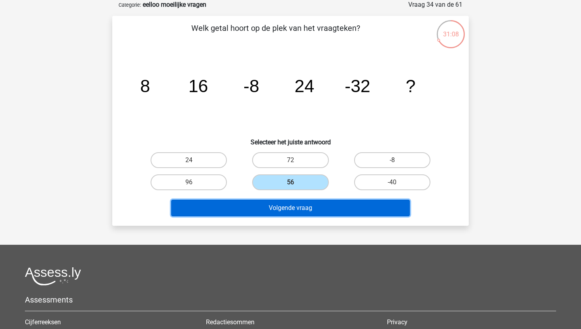
click at [285, 208] on button "Volgende vraag" at bounding box center [290, 208] width 239 height 17
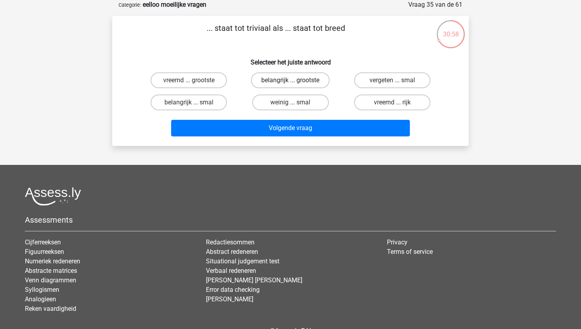
click at [319, 84] on label "belangrijk ... grootste" at bounding box center [290, 80] width 79 height 16
click at [296, 84] on input "belangrijk ... grootste" at bounding box center [292, 82] width 5 height 5
radio input "true"
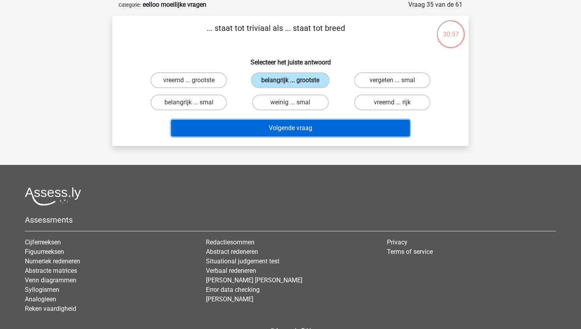
click at [330, 133] on button "Volgende vraag" at bounding box center [290, 128] width 239 height 17
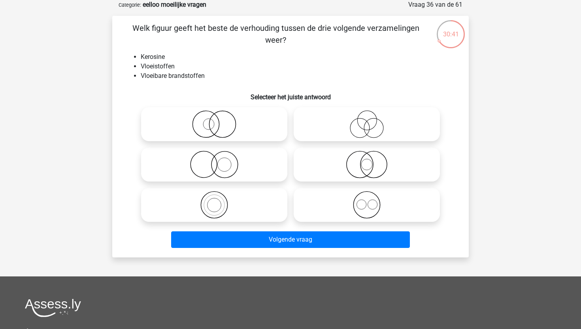
click at [222, 173] on icon at bounding box center [214, 165] width 140 height 28
click at [219, 160] on input "radio" at bounding box center [216, 157] width 5 height 5
radio input "true"
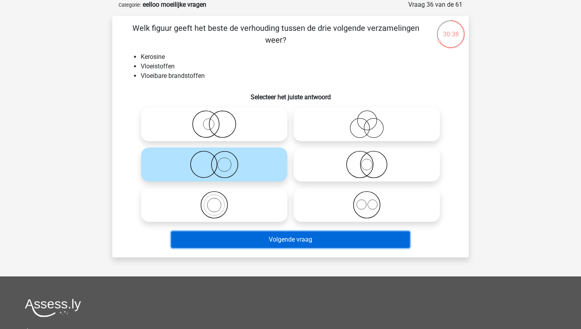
click at [241, 239] on button "Volgende vraag" at bounding box center [290, 239] width 239 height 17
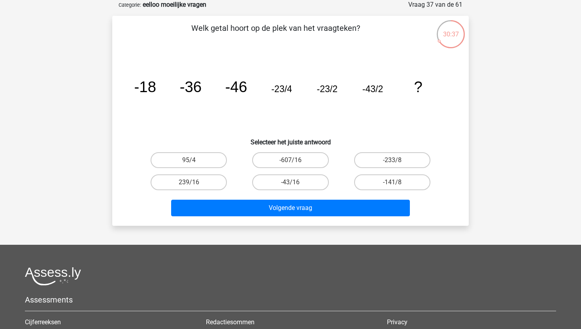
click at [236, 158] on div "-233/8" at bounding box center [188, 160] width 95 height 16
click at [355, 158] on label "-233/8" at bounding box center [392, 160] width 76 height 16
click at [392, 160] on input "-233/8" at bounding box center [394, 162] width 5 height 5
radio input "true"
click at [333, 223] on div "[PERSON_NAME] getal [PERSON_NAME] op de plek van het vraagteken? image/svg+xml …" at bounding box center [290, 121] width 356 height 210
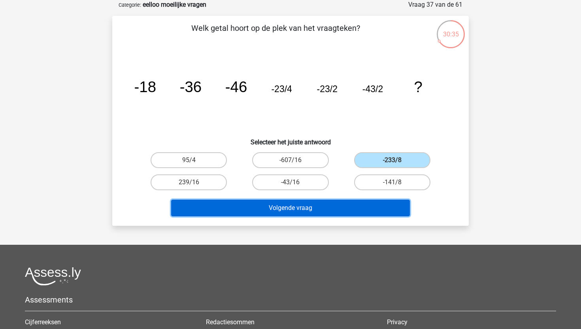
click at [336, 213] on button "Volgende vraag" at bounding box center [290, 208] width 239 height 17
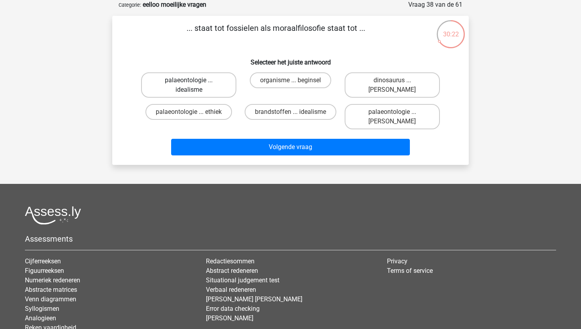
click at [210, 90] on label "palaeontologie ... idealisme" at bounding box center [188, 84] width 95 height 25
click at [194, 85] on input "palaeontologie ... idealisme" at bounding box center [191, 82] width 5 height 5
radio input "true"
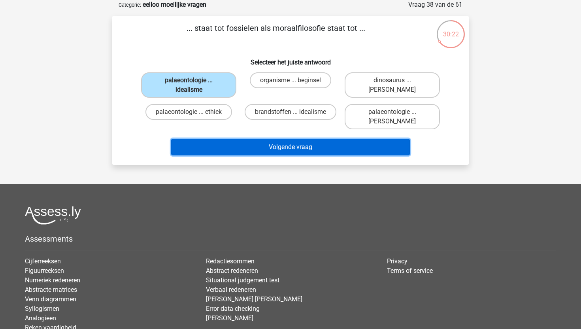
click at [230, 139] on button "Volgende vraag" at bounding box center [290, 147] width 239 height 17
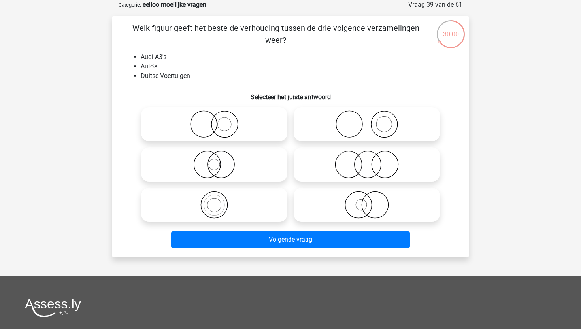
click at [356, 206] on circle at bounding box center [361, 204] width 11 height 11
click at [367, 201] on input "radio" at bounding box center [369, 198] width 5 height 5
radio input "true"
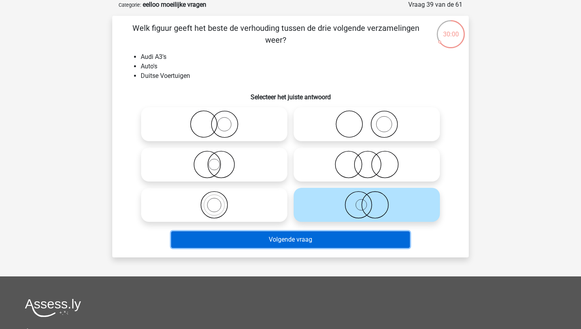
click at [358, 243] on button "Volgende vraag" at bounding box center [290, 239] width 239 height 17
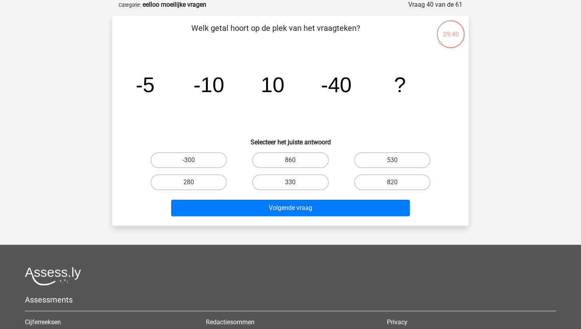
click at [241, 187] on div "330" at bounding box center [290, 182] width 102 height 22
click at [165, 179] on label "280" at bounding box center [189, 182] width 76 height 16
click at [189, 182] on input "280" at bounding box center [191, 184] width 5 height 5
radio input "true"
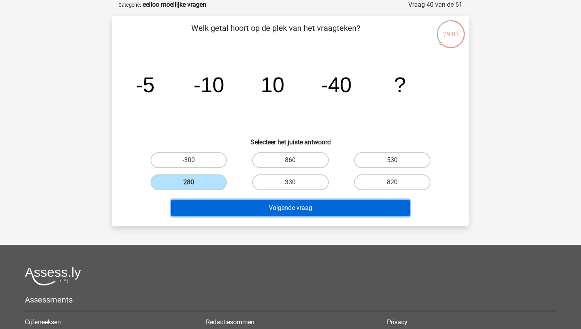
click at [211, 202] on button "Volgende vraag" at bounding box center [290, 208] width 239 height 17
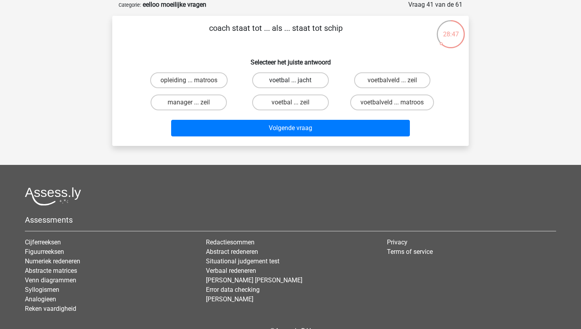
click at [318, 75] on label "voetbal ... jacht" at bounding box center [290, 80] width 76 height 16
click at [296, 80] on input "voetbal ... jacht" at bounding box center [292, 82] width 5 height 5
radio input "true"
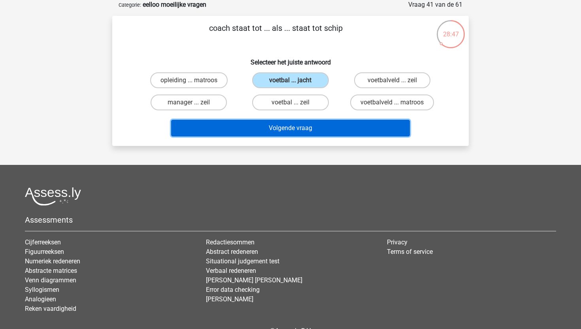
click at [318, 128] on button "Volgende vraag" at bounding box center [290, 128] width 239 height 17
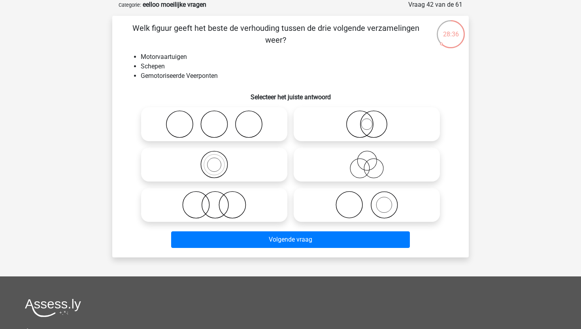
click at [339, 169] on icon at bounding box center [367, 165] width 140 height 28
click at [367, 160] on input "radio" at bounding box center [369, 157] width 5 height 5
radio input "true"
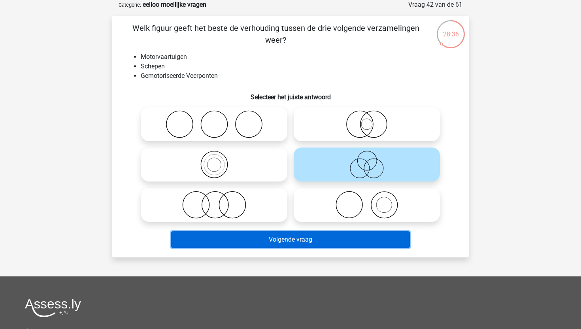
click at [329, 246] on button "Volgende vraag" at bounding box center [290, 239] width 239 height 17
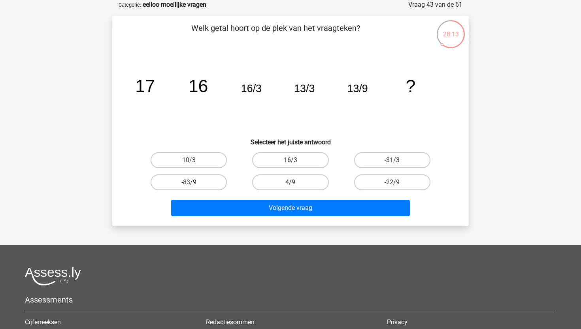
click at [319, 189] on label "4/9" at bounding box center [290, 182] width 76 height 16
click at [296, 187] on input "4/9" at bounding box center [292, 184] width 5 height 5
radio input "true"
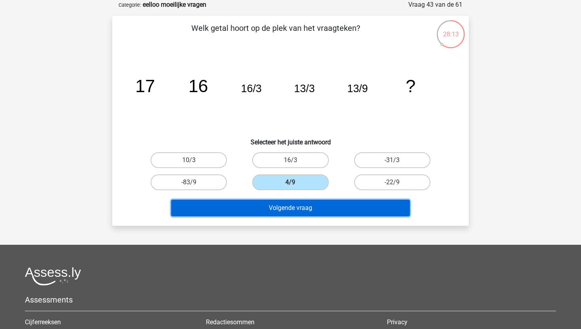
click at [317, 209] on button "Volgende vraag" at bounding box center [290, 208] width 239 height 17
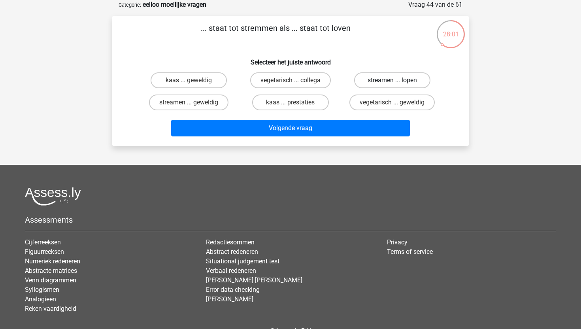
click at [407, 82] on label "streamen ... lopen" at bounding box center [392, 80] width 76 height 16
click at [397, 82] on input "streamen ... lopen" at bounding box center [394, 82] width 5 height 5
radio input "true"
click at [369, 138] on div "Volgende vraag" at bounding box center [290, 130] width 305 height 20
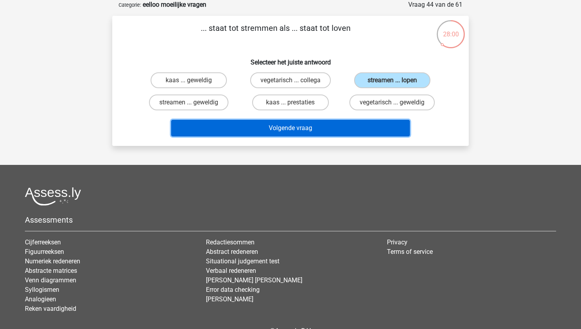
click at [377, 130] on button "Volgende vraag" at bounding box center [290, 128] width 239 height 17
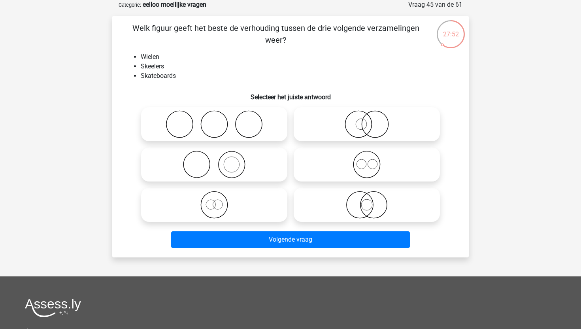
click at [222, 196] on icon at bounding box center [214, 205] width 140 height 28
click at [219, 196] on input "radio" at bounding box center [216, 198] width 5 height 5
radio input "true"
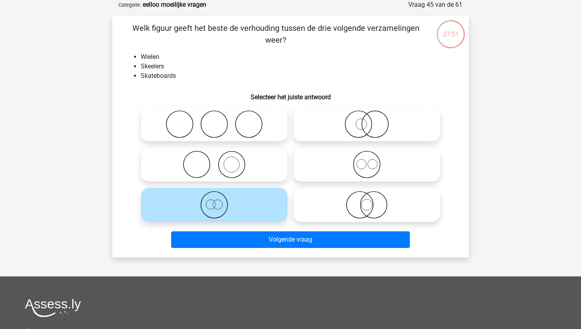
click at [213, 204] on icon at bounding box center [214, 205] width 140 height 28
click at [214, 201] on input "radio" at bounding box center [216, 198] width 5 height 5
click at [366, 144] on div at bounding box center [366, 164] width 153 height 40
click at [366, 165] on circle at bounding box center [360, 163] width 9 height 9
click at [367, 160] on input "radio" at bounding box center [369, 157] width 5 height 5
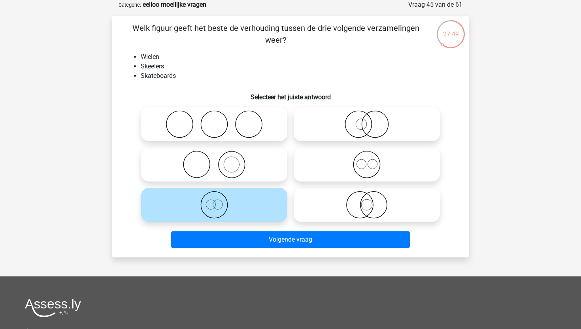
radio input "true"
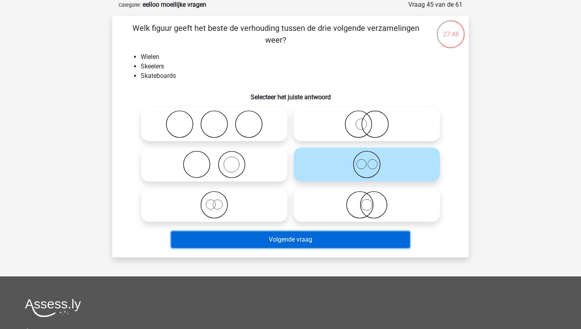
click at [349, 235] on button "Volgende vraag" at bounding box center [290, 239] width 239 height 17
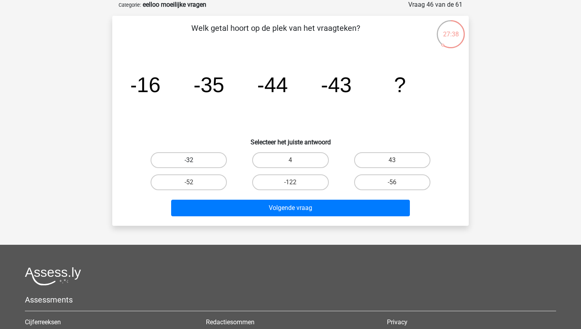
click at [206, 165] on label "-32" at bounding box center [189, 160] width 76 height 16
click at [194, 165] on input "-32" at bounding box center [191, 162] width 5 height 5
radio input "true"
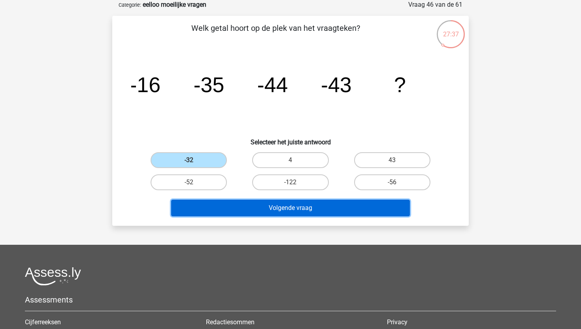
click at [245, 205] on button "Volgende vraag" at bounding box center [290, 208] width 239 height 17
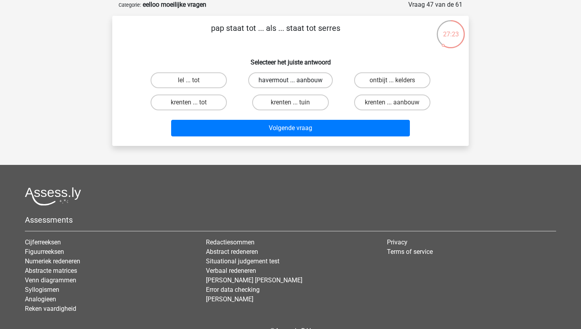
click at [288, 77] on label "havermout ... aanbouw" at bounding box center [290, 80] width 85 height 16
click at [290, 80] on input "havermout ... aanbouw" at bounding box center [292, 82] width 5 height 5
radio input "true"
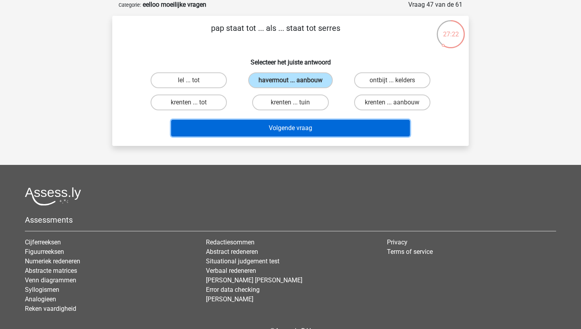
click at [291, 127] on button "Volgende vraag" at bounding box center [290, 128] width 239 height 17
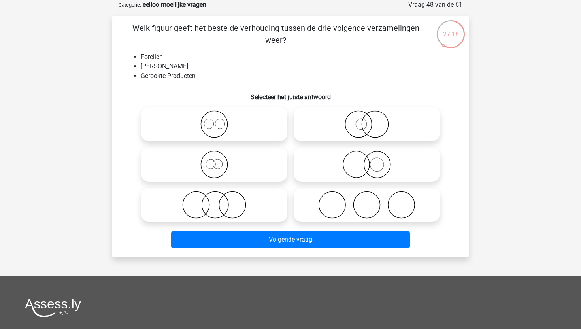
click at [218, 119] on input "radio" at bounding box center [216, 117] width 5 height 5
radio input "true"
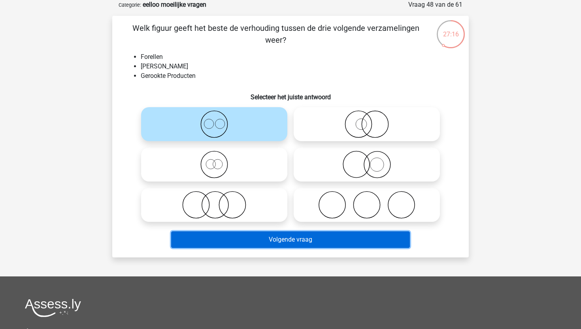
click at [223, 241] on button "Volgende vraag" at bounding box center [290, 239] width 239 height 17
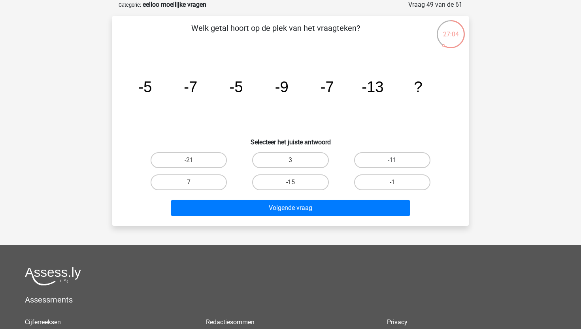
click at [390, 156] on label "-11" at bounding box center [392, 160] width 76 height 16
click at [392, 160] on input "-11" at bounding box center [394, 162] width 5 height 5
radio input "true"
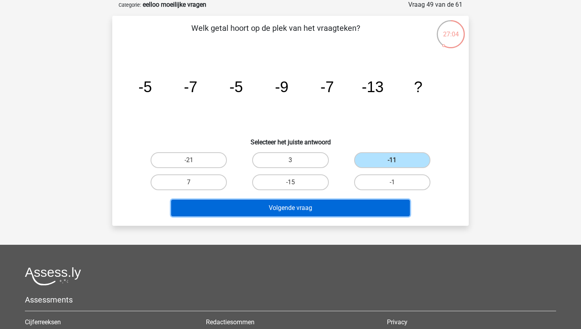
click at [352, 205] on button "Volgende vraag" at bounding box center [290, 208] width 239 height 17
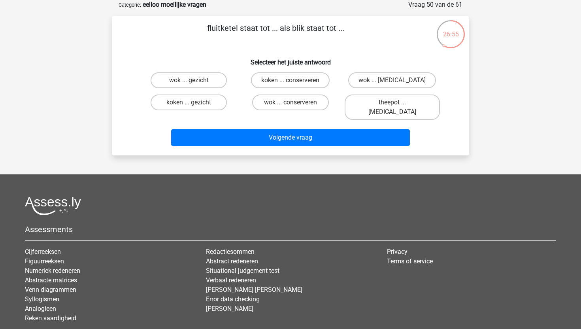
click at [393, 105] on input "theepot ... [MEDICAL_DATA]" at bounding box center [394, 104] width 5 height 5
radio input "true"
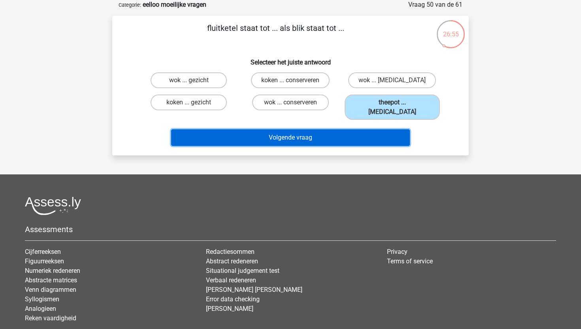
click at [388, 129] on button "Volgende vraag" at bounding box center [290, 137] width 239 height 17
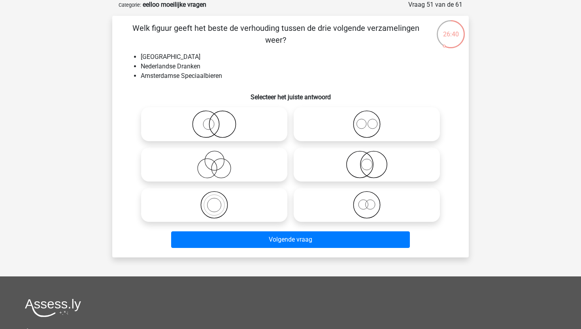
click at [236, 199] on icon at bounding box center [214, 205] width 140 height 28
click at [219, 199] on input "radio" at bounding box center [216, 198] width 5 height 5
radio input "true"
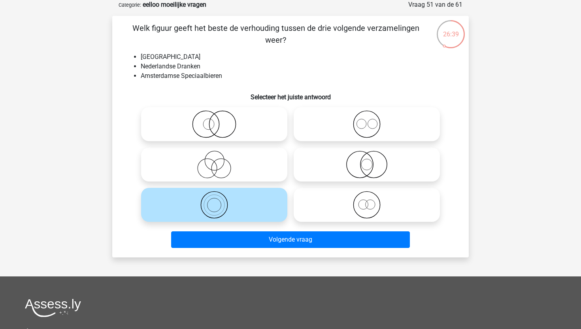
click at [256, 256] on div "[PERSON_NAME] figuur geeft het beste de verhouding tussen de drie volgende verz…" at bounding box center [290, 136] width 356 height 241
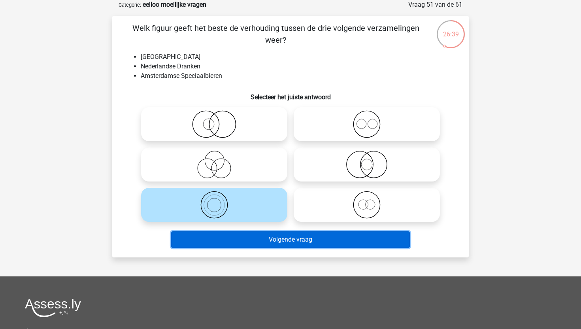
click at [267, 240] on button "Volgende vraag" at bounding box center [290, 239] width 239 height 17
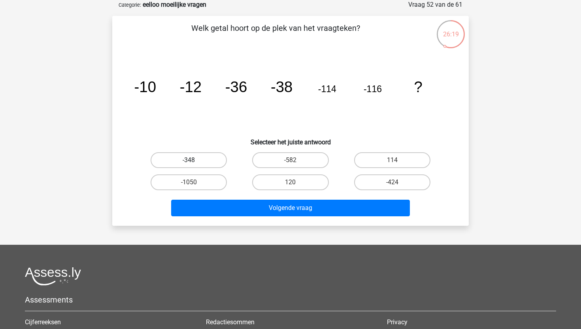
click at [207, 161] on label "-348" at bounding box center [189, 160] width 76 height 16
click at [194, 161] on input "-348" at bounding box center [191, 162] width 5 height 5
radio input "true"
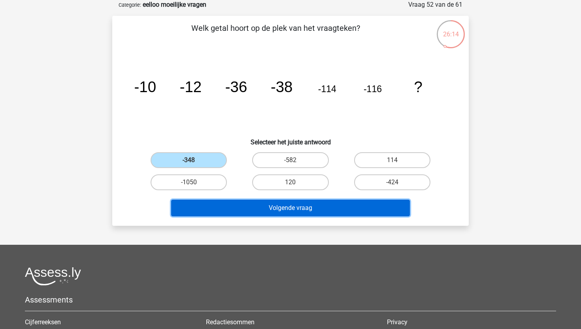
click at [292, 200] on button "Volgende vraag" at bounding box center [290, 208] width 239 height 17
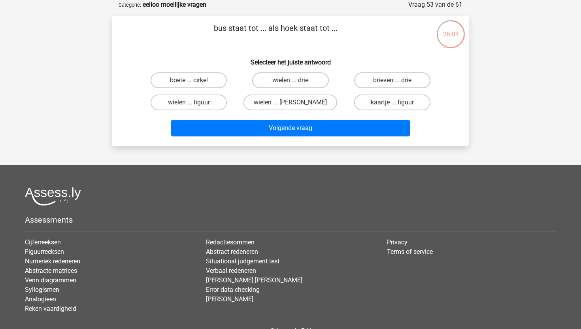
click at [393, 83] on input "brieven ... drie" at bounding box center [394, 82] width 5 height 5
radio input "true"
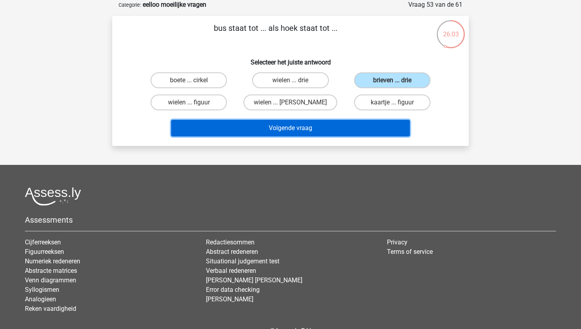
click at [359, 128] on button "Volgende vraag" at bounding box center [290, 128] width 239 height 17
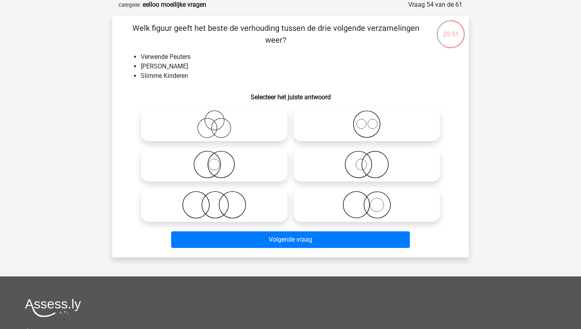
click at [209, 205] on icon at bounding box center [214, 205] width 140 height 28
click at [214, 201] on input "radio" at bounding box center [216, 198] width 5 height 5
radio input "true"
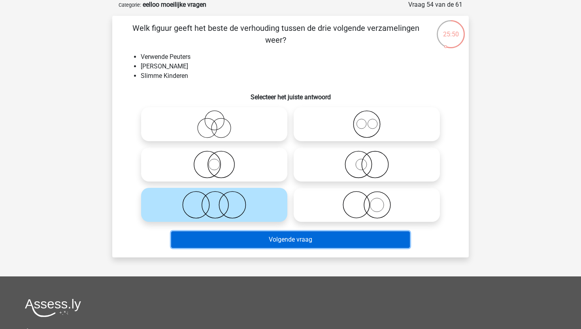
click at [253, 240] on button "Volgende vraag" at bounding box center [290, 239] width 239 height 17
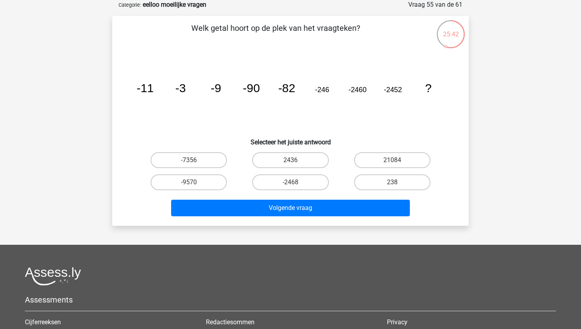
click at [200, 170] on div "-7356" at bounding box center [189, 160] width 102 height 22
click at [210, 185] on label "-9570" at bounding box center [189, 182] width 76 height 16
click at [194, 185] on input "-9570" at bounding box center [191, 184] width 5 height 5
radio input "true"
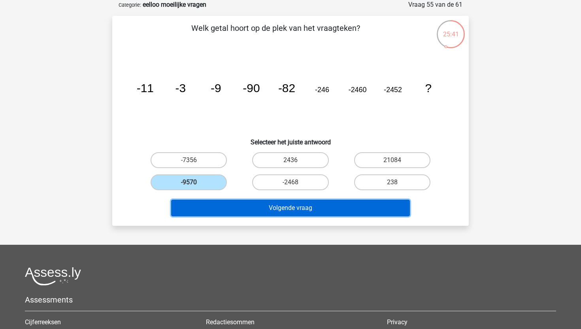
click at [227, 207] on button "Volgende vraag" at bounding box center [290, 208] width 239 height 17
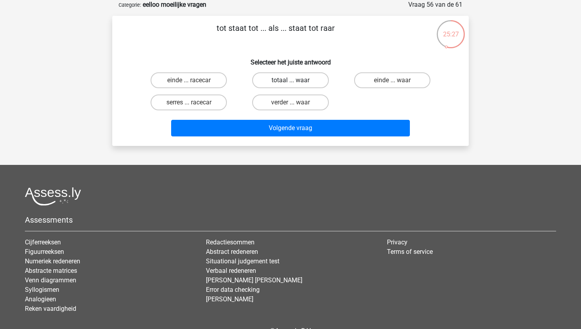
click at [304, 81] on label "totaal ... waar" at bounding box center [290, 80] width 76 height 16
click at [296, 81] on input "totaal ... waar" at bounding box center [292, 82] width 5 height 5
radio input "true"
click at [376, 79] on label "einde ... waar" at bounding box center [392, 80] width 76 height 16
click at [392, 80] on input "einde ... waar" at bounding box center [394, 82] width 5 height 5
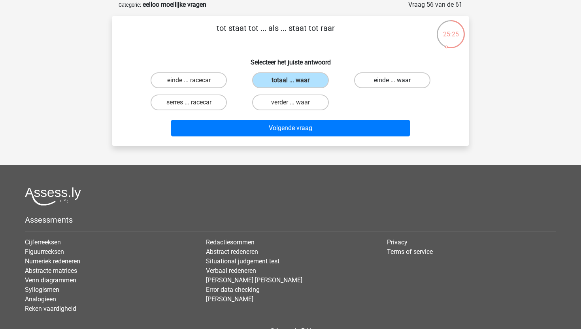
radio input "true"
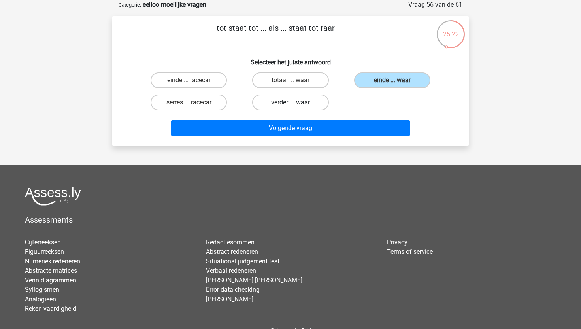
click at [309, 100] on label "verder ... waar" at bounding box center [290, 102] width 76 height 16
click at [296, 102] on input "verder ... waar" at bounding box center [292, 104] width 5 height 5
radio input "true"
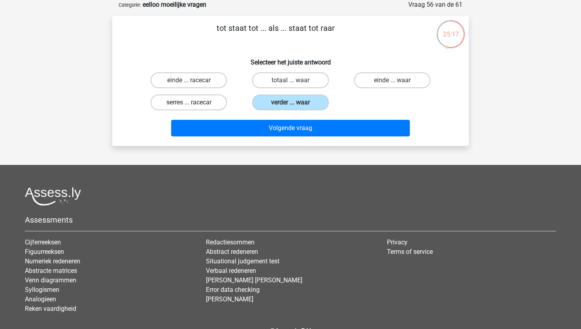
click at [198, 105] on label "serres ... racecar" at bounding box center [189, 102] width 76 height 16
click at [194, 105] on input "serres ... racecar" at bounding box center [191, 104] width 5 height 5
radio input "true"
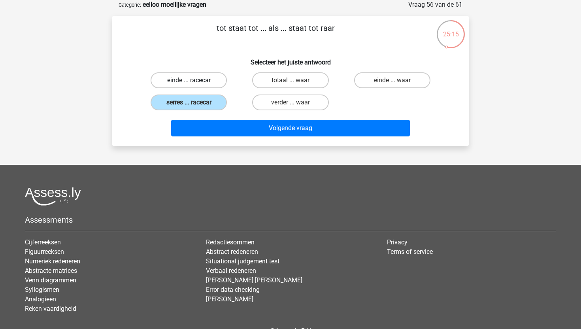
click at [196, 85] on label "einde ... racecar" at bounding box center [189, 80] width 76 height 16
click at [194, 85] on input "einde ... racecar" at bounding box center [191, 82] width 5 height 5
radio input "true"
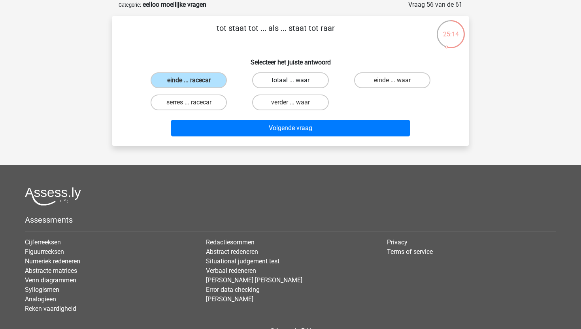
click at [270, 77] on label "totaal ... waar" at bounding box center [290, 80] width 76 height 16
click at [290, 80] on input "totaal ... waar" at bounding box center [292, 82] width 5 height 5
radio input "true"
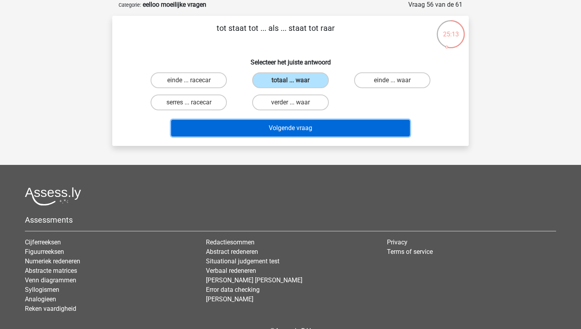
click at [276, 128] on button "Volgende vraag" at bounding box center [290, 128] width 239 height 17
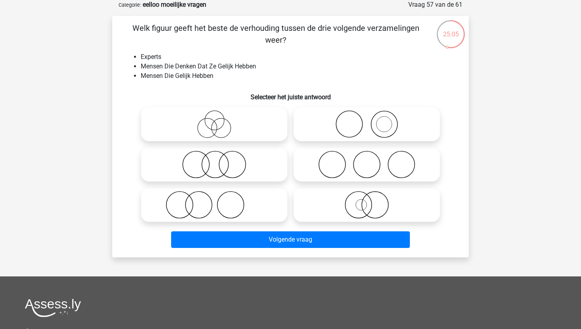
click at [223, 140] on label at bounding box center [214, 124] width 146 height 34
click at [219, 120] on input "radio" at bounding box center [216, 117] width 5 height 5
radio input "true"
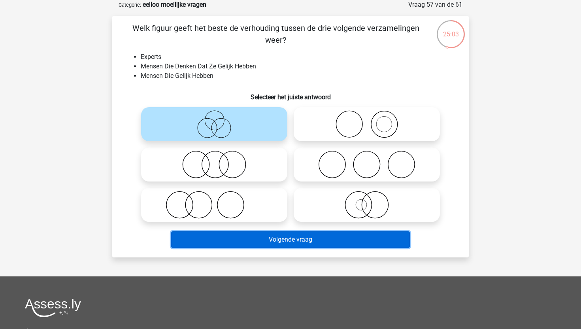
click at [277, 241] on button "Volgende vraag" at bounding box center [290, 239] width 239 height 17
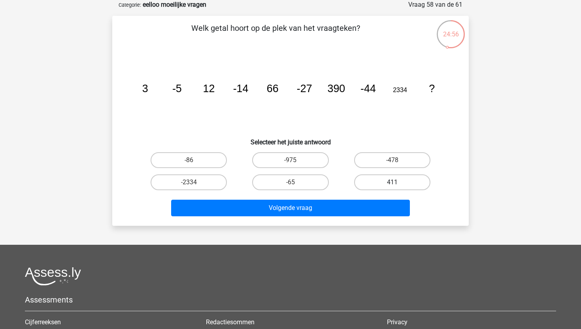
click at [405, 179] on label "411" at bounding box center [392, 182] width 76 height 16
click at [397, 182] on input "411" at bounding box center [394, 184] width 5 height 5
radio input "true"
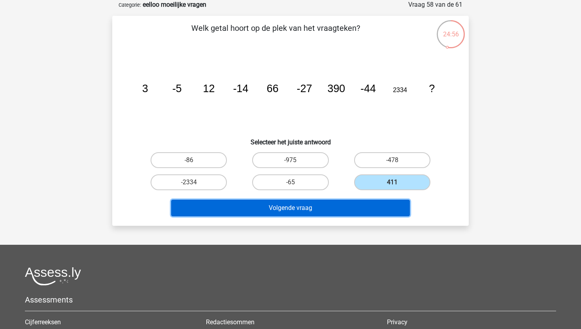
click at [380, 200] on button "Volgende vraag" at bounding box center [290, 208] width 239 height 17
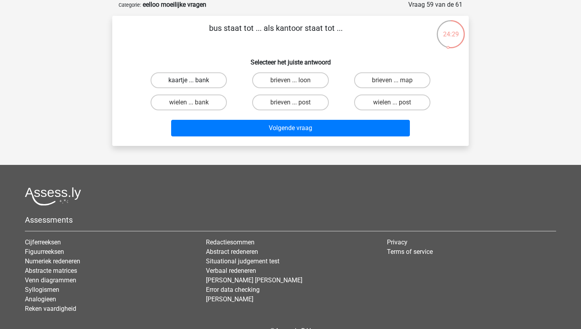
click at [214, 85] on label "kaartje ... bank" at bounding box center [189, 80] width 76 height 16
click at [194, 85] on input "kaartje ... bank" at bounding box center [191, 82] width 5 height 5
radio input "true"
click at [241, 117] on div "Volgende vraag" at bounding box center [290, 126] width 331 height 26
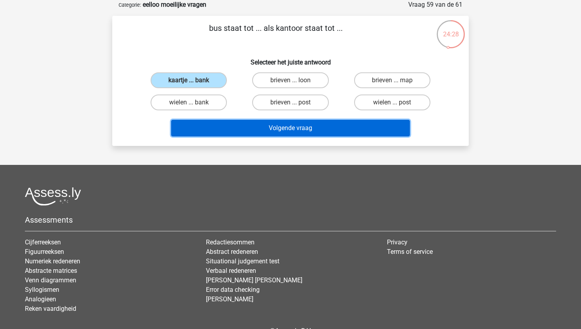
click at [242, 123] on button "Volgende vraag" at bounding box center [290, 128] width 239 height 17
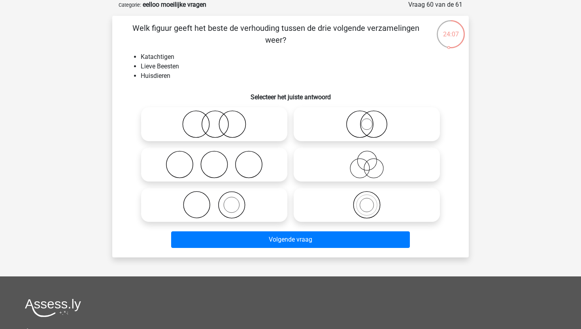
click at [349, 161] on icon at bounding box center [367, 165] width 140 height 28
click at [367, 160] on input "radio" at bounding box center [369, 157] width 5 height 5
radio input "true"
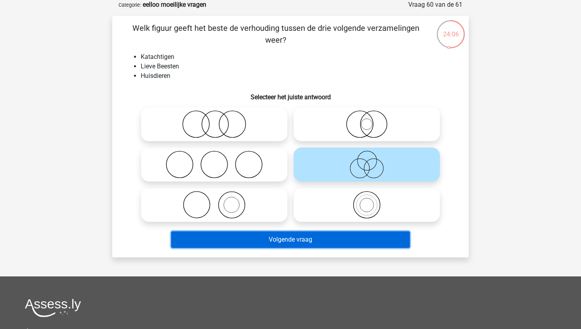
click at [338, 240] on button "Volgende vraag" at bounding box center [290, 239] width 239 height 17
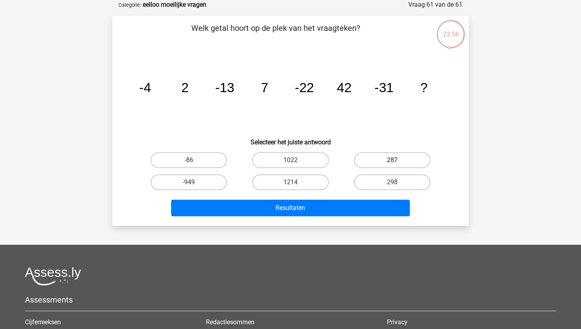
click at [363, 162] on label "287" at bounding box center [392, 160] width 76 height 16
click at [392, 162] on input "287" at bounding box center [394, 162] width 5 height 5
radio input "true"
click at [361, 188] on label "298" at bounding box center [392, 182] width 76 height 16
click at [392, 187] on input "298" at bounding box center [394, 184] width 5 height 5
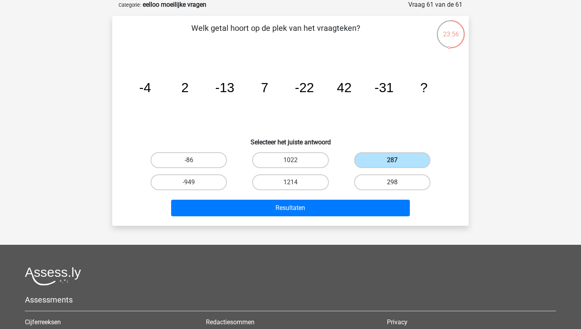
radio input "true"
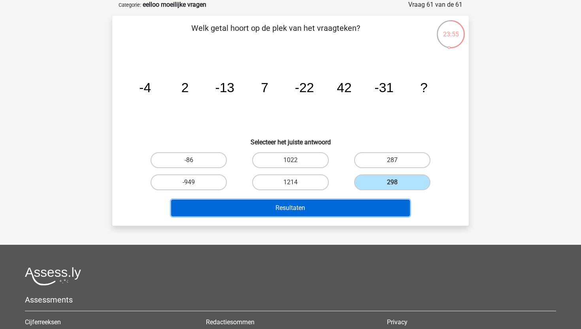
click at [362, 208] on button "Resultaten" at bounding box center [290, 208] width 239 height 17
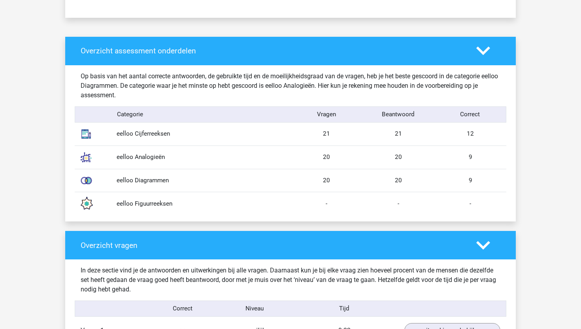
scroll to position [584, 0]
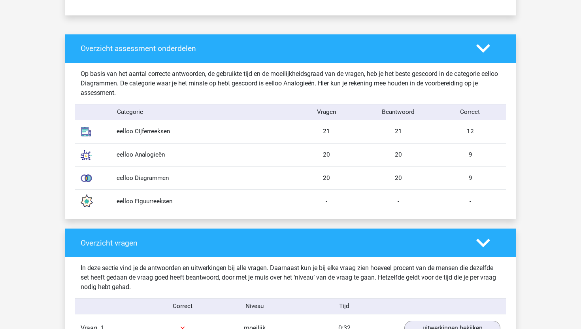
drag, startPoint x: 343, startPoint y: 130, endPoint x: 498, endPoint y: 138, distance: 155.5
click at [498, 138] on div "eelloo Cijferreeksen 21 21 12" at bounding box center [291, 131] width 432 height 23
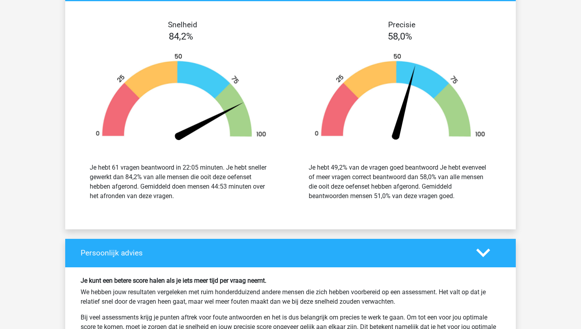
scroll to position [2440, 0]
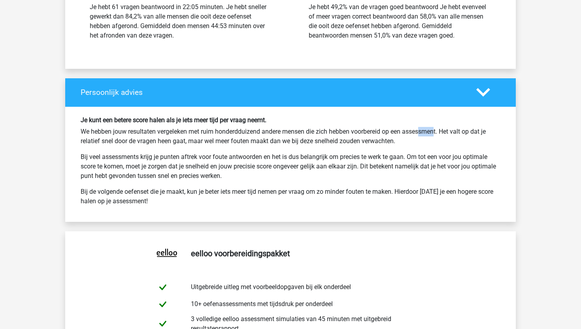
drag, startPoint x: 400, startPoint y: 133, endPoint x: 364, endPoint y: 137, distance: 36.2
click at [389, 134] on p "We hebben jouw resultaten vergeleken met ruim honderdduizend andere mensen die …" at bounding box center [291, 136] width 420 height 19
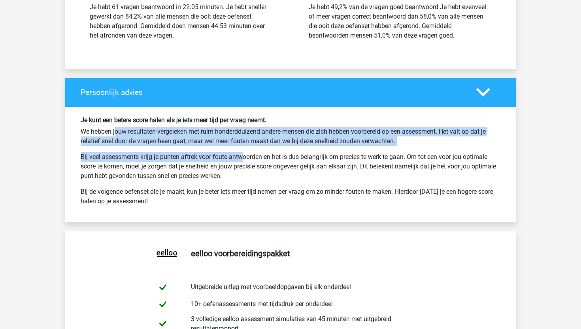
drag, startPoint x: 79, startPoint y: 130, endPoint x: 212, endPoint y: 158, distance: 136.6
click at [212, 158] on div "Je kunt een betere score halen als je iets meer tijd per vraag neemt. We hebben…" at bounding box center [291, 164] width 432 height 96
click at [212, 158] on p "Bij veel assessments krijg je punten aftrek voor foute antwoorden en het is dus…" at bounding box center [291, 166] width 420 height 28
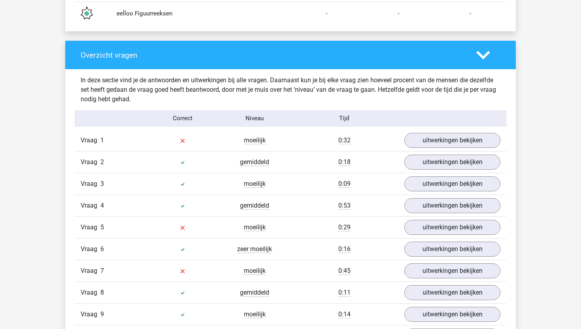
scroll to position [794, 0]
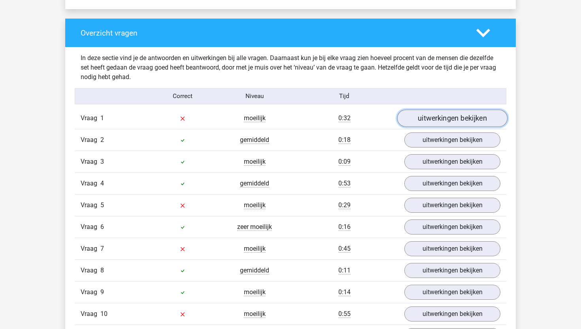
click at [458, 120] on link "uitwerkingen bekijken" at bounding box center [452, 117] width 110 height 17
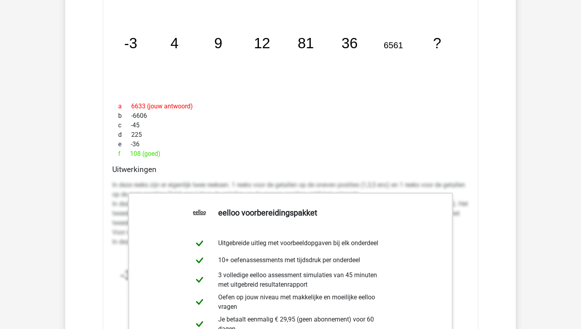
scroll to position [899, 0]
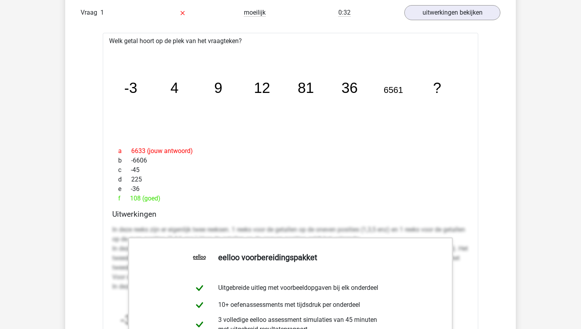
click at [450, 171] on div "c -45" at bounding box center [290, 169] width 356 height 9
click at [231, 192] on div "e -36" at bounding box center [290, 188] width 356 height 9
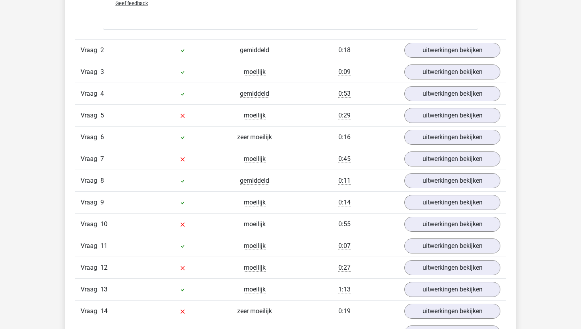
scroll to position [1368, 0]
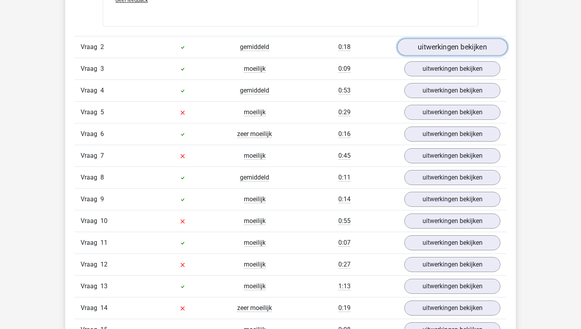
click at [435, 49] on link "uitwerkingen bekijken" at bounding box center [452, 46] width 110 height 17
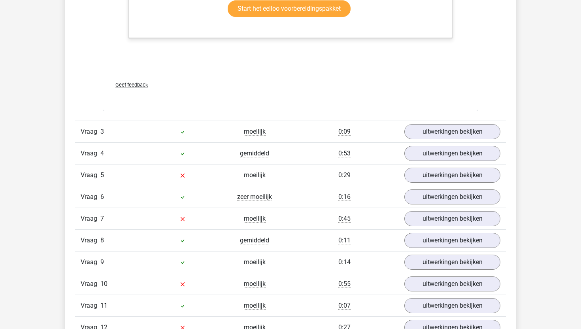
scroll to position [1778, 0]
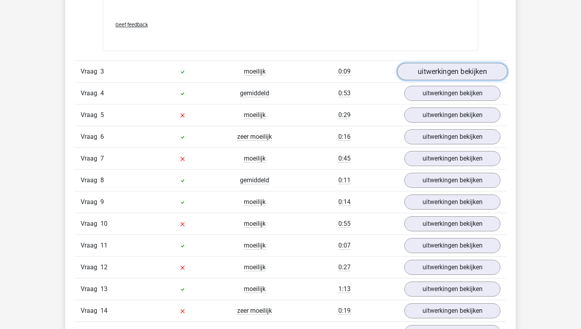
click at [454, 70] on link "uitwerkingen bekijken" at bounding box center [452, 71] width 110 height 17
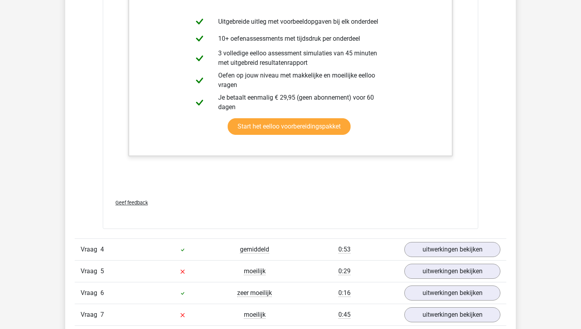
scroll to position [2140, 0]
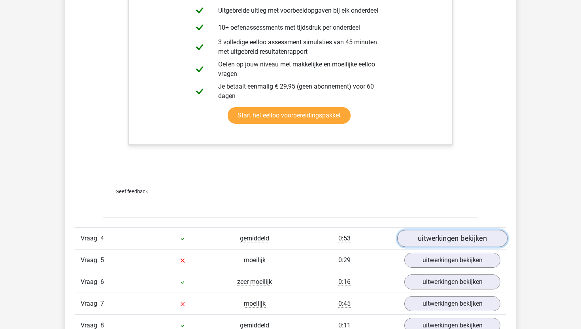
click at [456, 232] on link "uitwerkingen bekijken" at bounding box center [452, 238] width 110 height 17
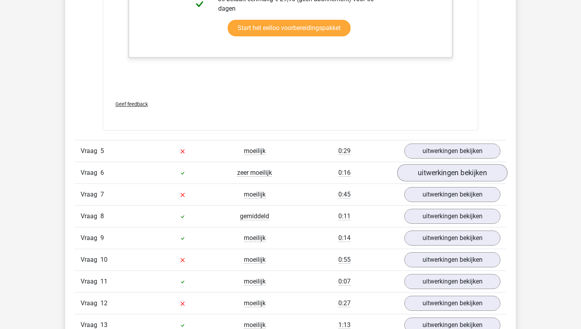
scroll to position [2733, 0]
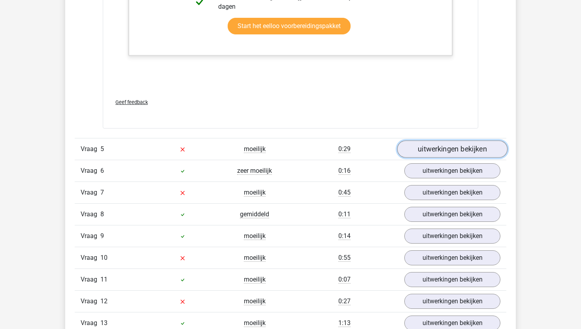
click at [454, 144] on link "uitwerkingen bekijken" at bounding box center [452, 148] width 110 height 17
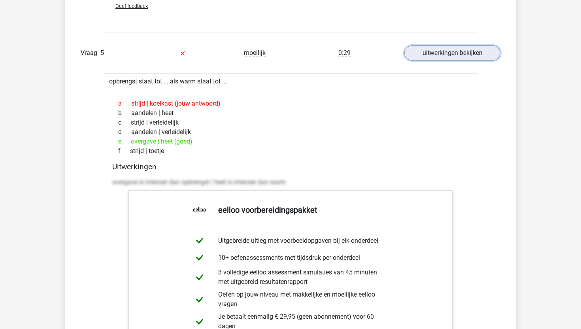
scroll to position [2831, 0]
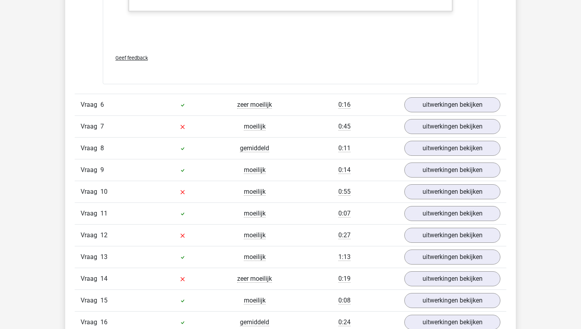
scroll to position [3199, 0]
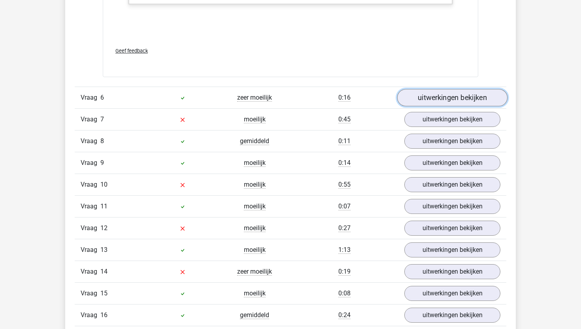
click at [470, 100] on link "uitwerkingen bekijken" at bounding box center [452, 97] width 110 height 17
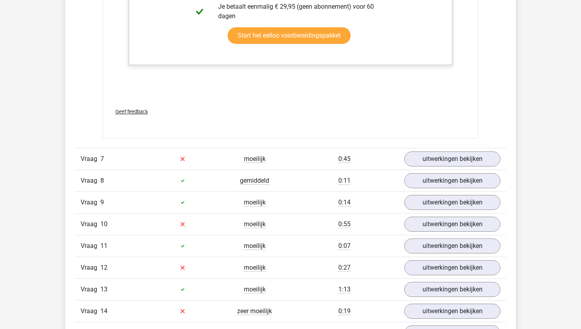
scroll to position [3724, 0]
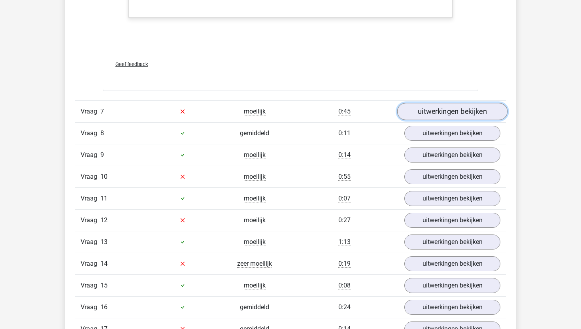
click at [446, 112] on link "uitwerkingen bekijken" at bounding box center [452, 111] width 110 height 17
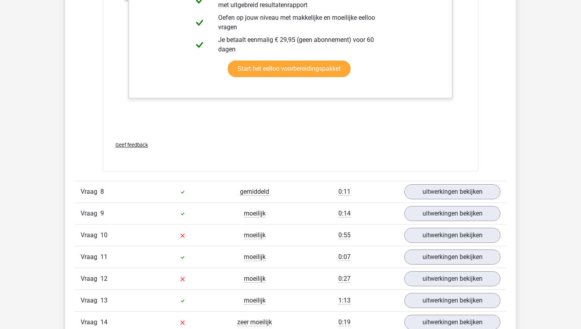
scroll to position [4151, 0]
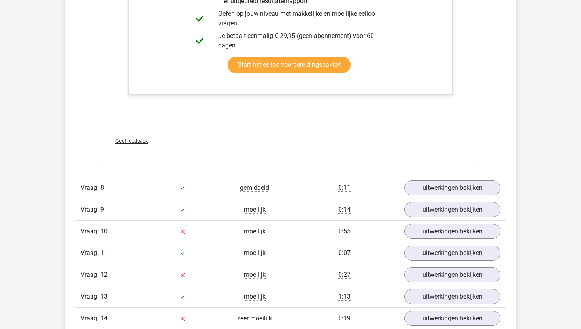
click at [442, 200] on div "Vraag 9 moeilijk 0:14 uitwerkingen bekijken" at bounding box center [291, 209] width 432 height 22
click at [448, 192] on link "uitwerkingen bekijken" at bounding box center [452, 187] width 110 height 17
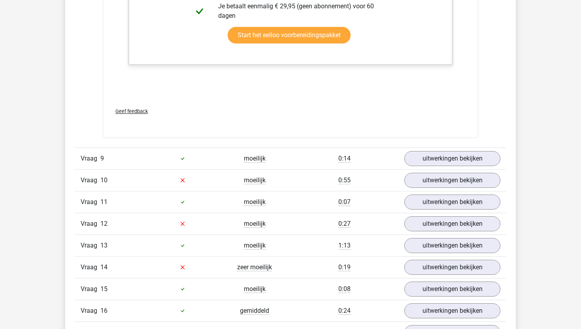
scroll to position [4590, 0]
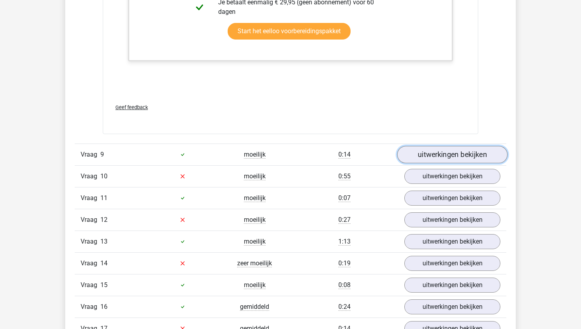
click at [464, 156] on link "uitwerkingen bekijken" at bounding box center [452, 154] width 110 height 17
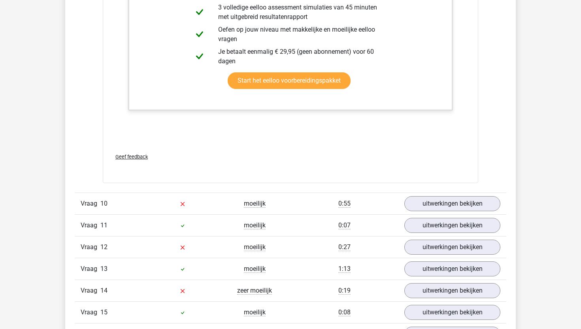
scroll to position [5096, 0]
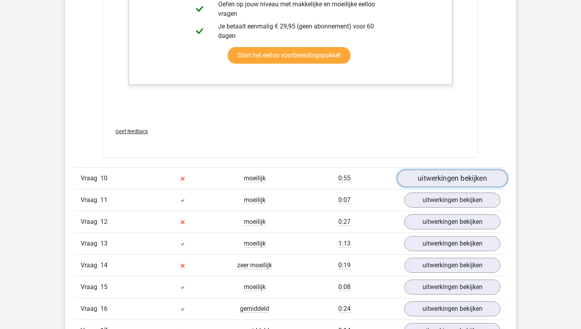
click at [449, 183] on link "uitwerkingen bekijken" at bounding box center [452, 178] width 110 height 17
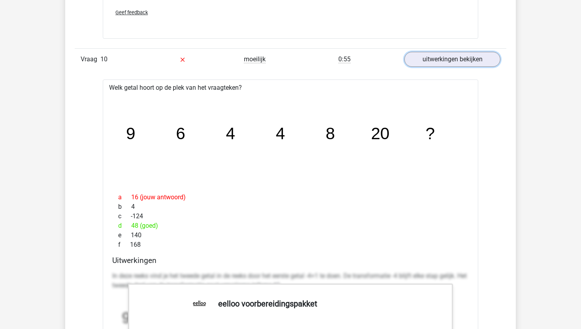
scroll to position [5221, 0]
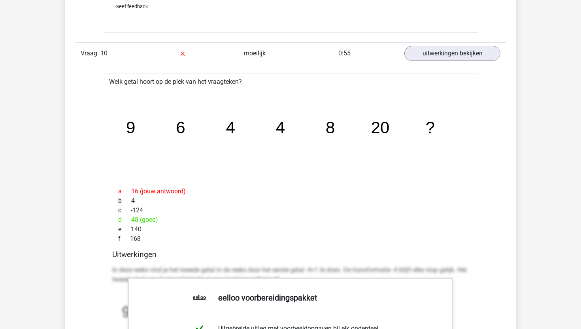
click at [406, 126] on icon "image/svg+xml 9 6 4 4 8 20 ?" at bounding box center [290, 134] width 350 height 88
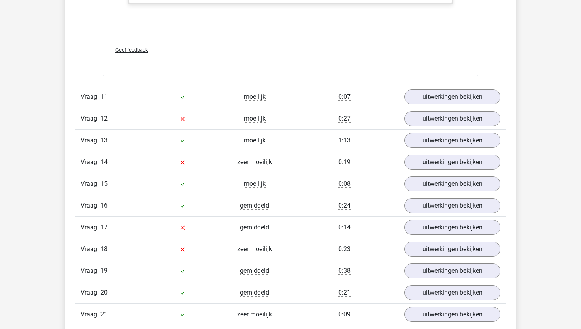
scroll to position [5708, 0]
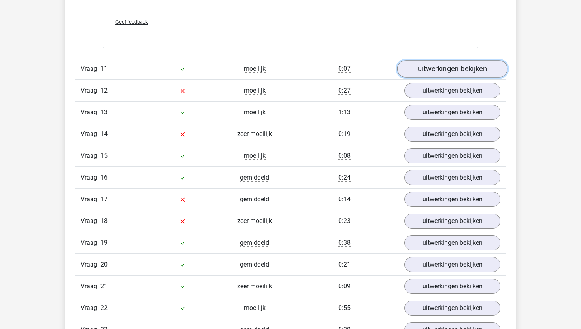
click at [420, 72] on link "uitwerkingen bekijken" at bounding box center [452, 68] width 110 height 17
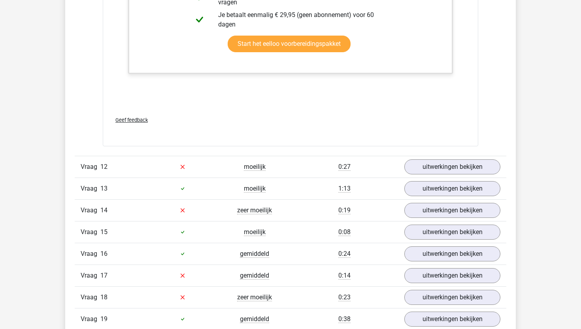
scroll to position [6031, 0]
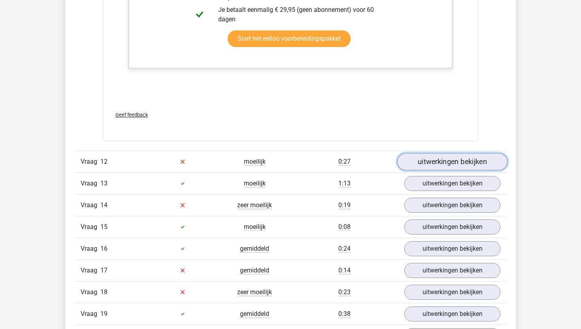
click at [447, 164] on link "uitwerkingen bekijken" at bounding box center [452, 161] width 110 height 17
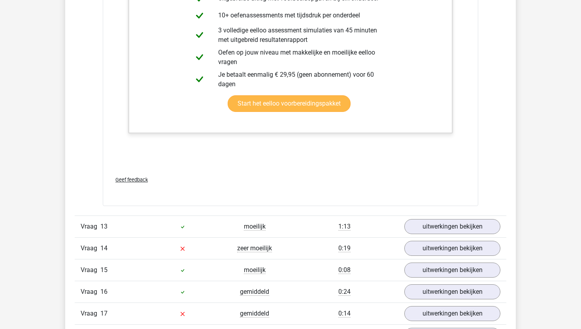
scroll to position [6500, 0]
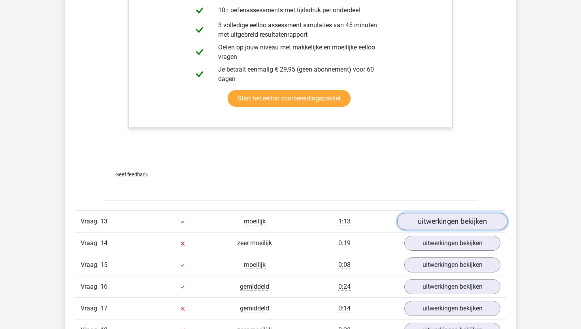
click at [421, 221] on link "uitwerkingen bekijken" at bounding box center [452, 221] width 110 height 17
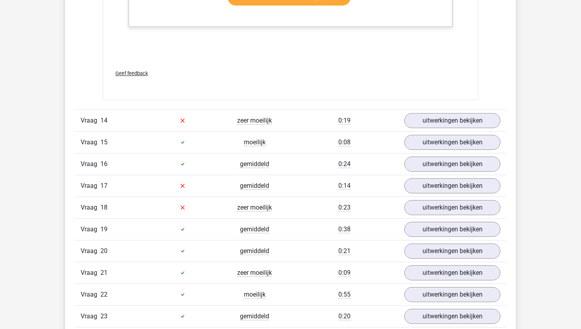
scroll to position [7186, 0]
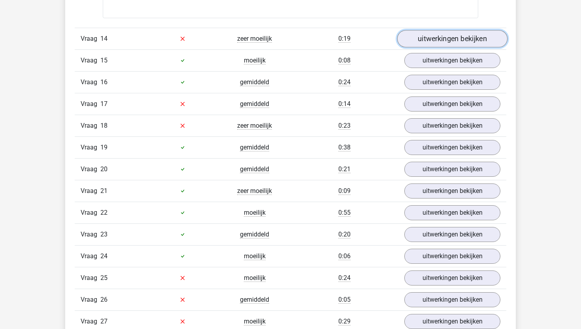
click at [444, 33] on link "uitwerkingen bekijken" at bounding box center [452, 38] width 110 height 17
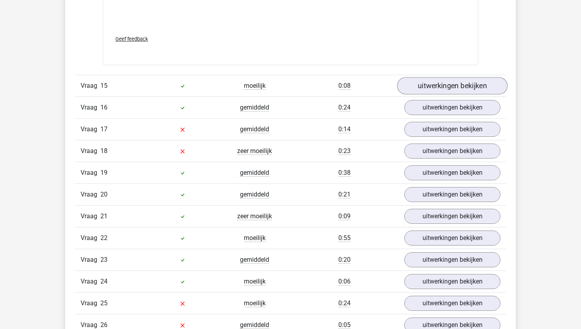
scroll to position [7565, 0]
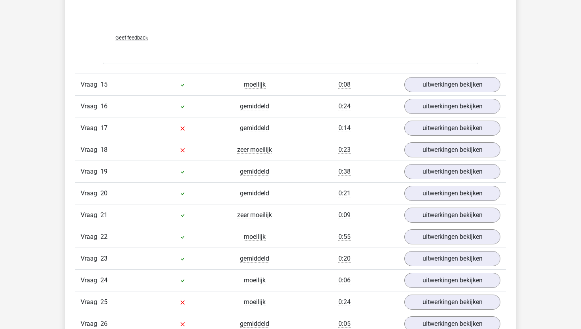
click at [470, 75] on div "Vraag 15 moeilijk 0:08 uitwerkingen bekijken" at bounding box center [291, 85] width 432 height 22
click at [470, 81] on link "uitwerkingen bekijken" at bounding box center [452, 84] width 110 height 17
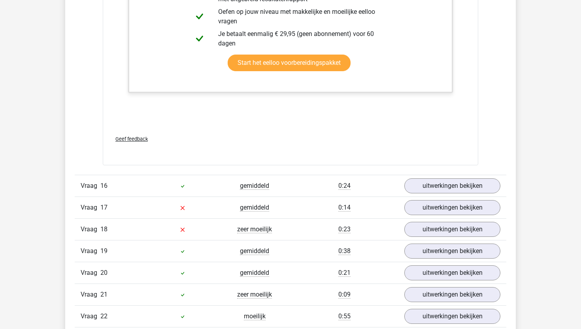
scroll to position [8124, 0]
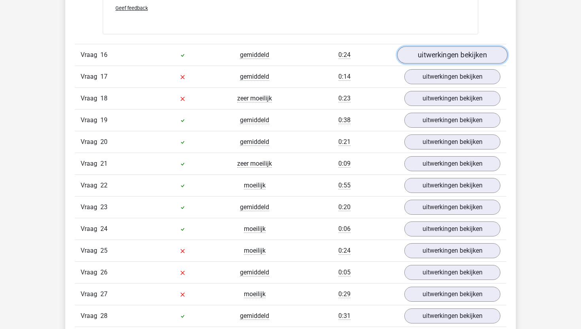
click at [479, 59] on link "uitwerkingen bekijken" at bounding box center [452, 54] width 110 height 17
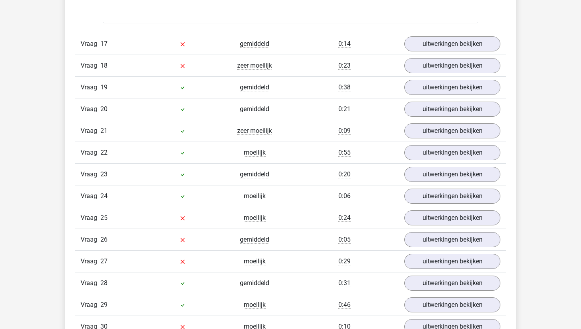
scroll to position [8646, 0]
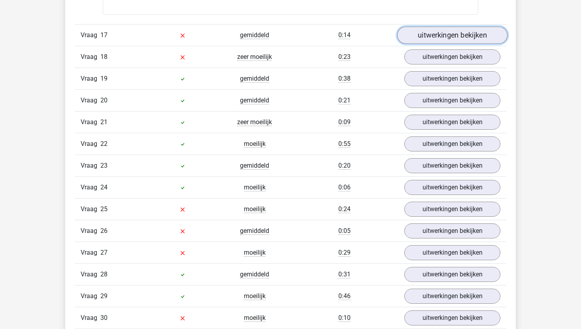
click at [454, 41] on link "uitwerkingen bekijken" at bounding box center [452, 34] width 110 height 17
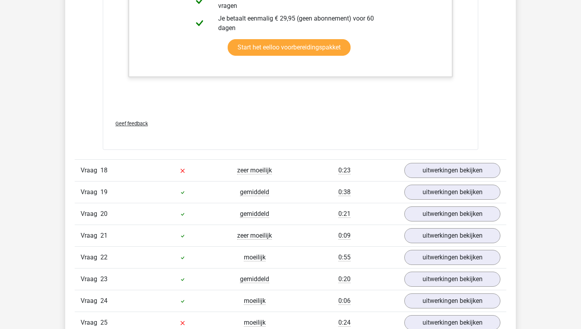
scroll to position [8928, 0]
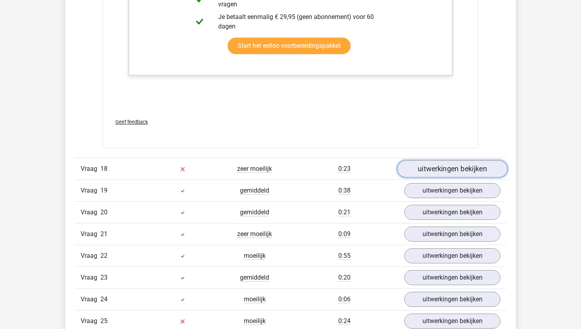
click at [465, 168] on link "uitwerkingen bekijken" at bounding box center [452, 168] width 110 height 17
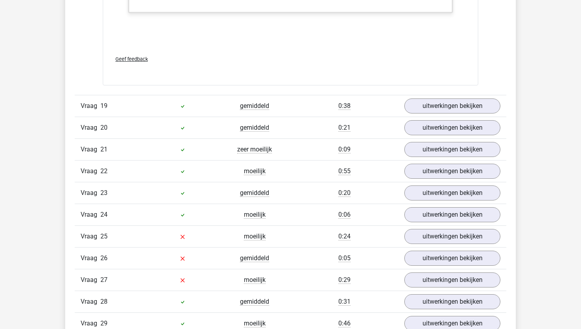
scroll to position [9526, 0]
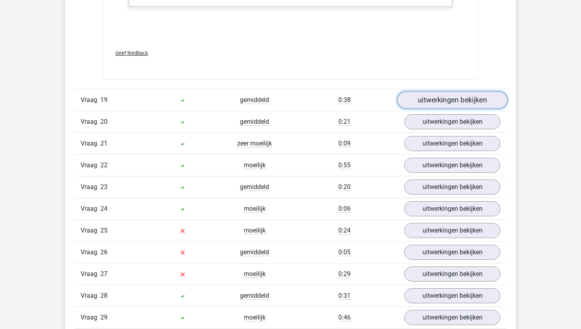
click at [471, 98] on link "uitwerkingen bekijken" at bounding box center [452, 99] width 110 height 17
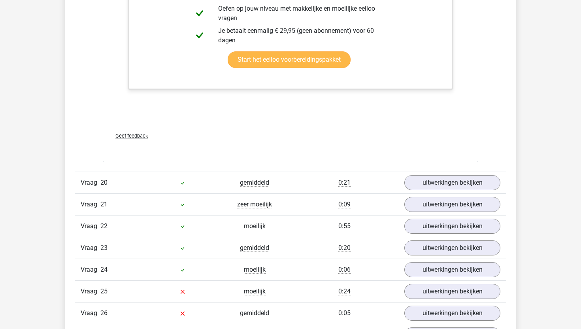
scroll to position [10074, 0]
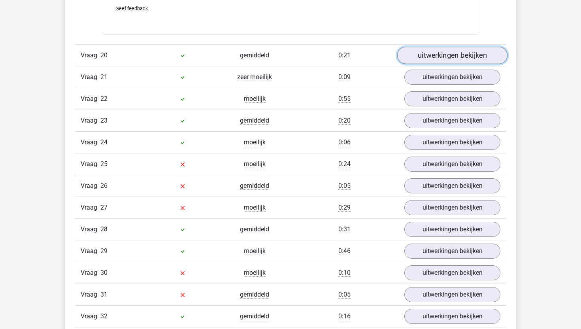
click at [450, 56] on link "uitwerkingen bekijken" at bounding box center [452, 55] width 110 height 17
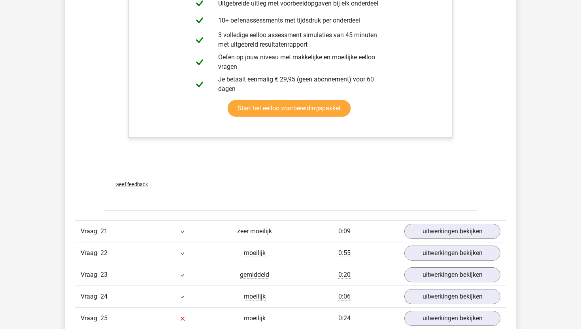
scroll to position [10393, 0]
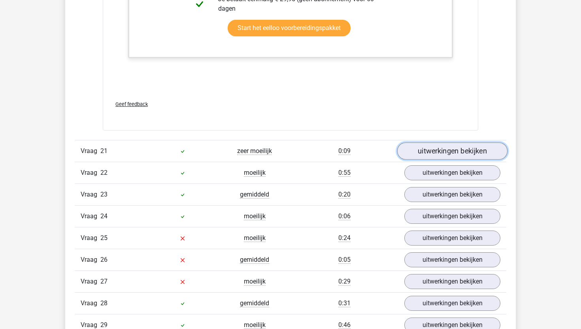
click at [445, 148] on link "uitwerkingen bekijken" at bounding box center [452, 150] width 110 height 17
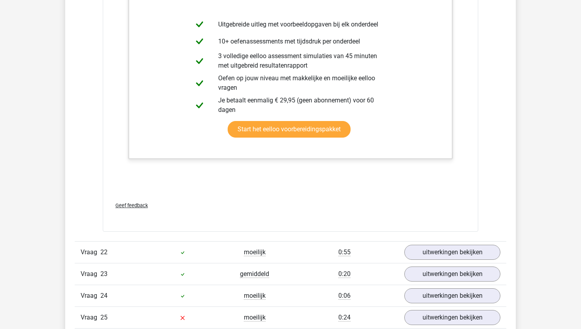
scroll to position [10856, 0]
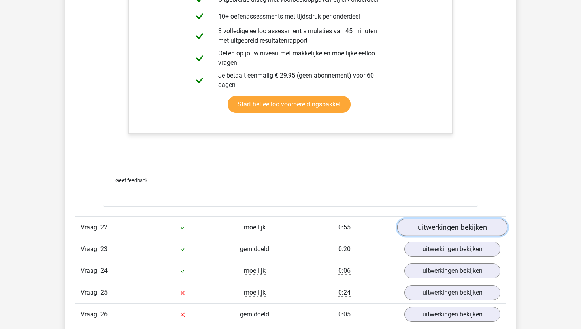
click at [464, 223] on link "uitwerkingen bekijken" at bounding box center [452, 227] width 110 height 17
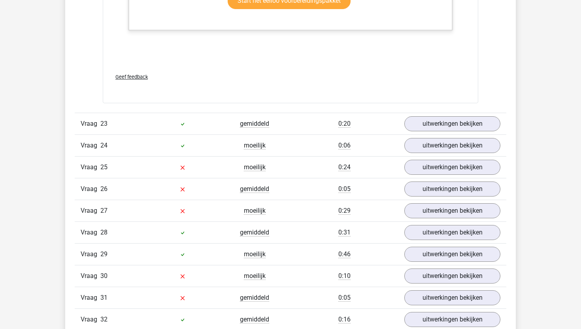
scroll to position [11499, 0]
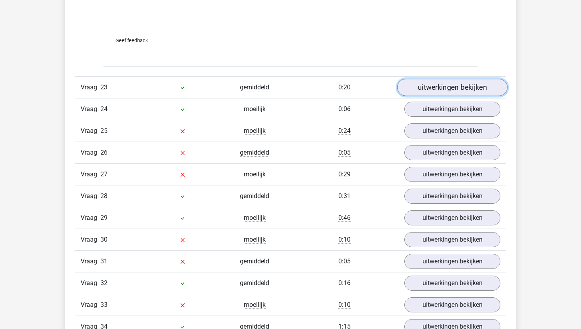
click at [446, 90] on link "uitwerkingen bekijken" at bounding box center [452, 87] width 110 height 17
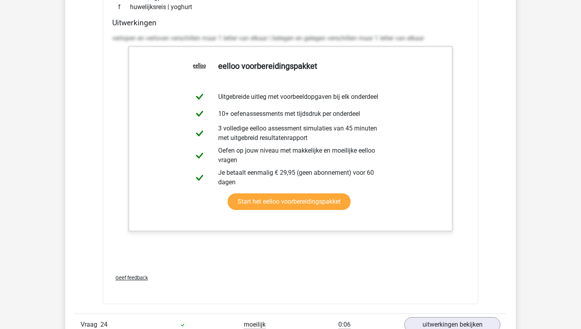
scroll to position [11705, 0]
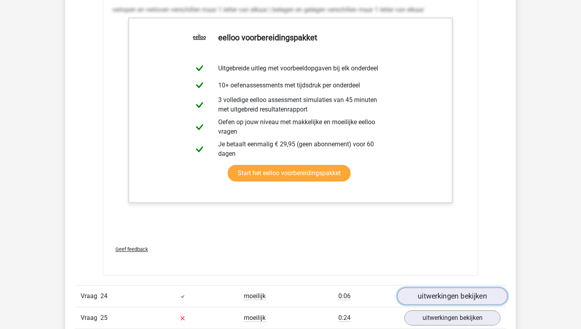
click at [467, 294] on link "uitwerkingen bekijken" at bounding box center [452, 295] width 110 height 17
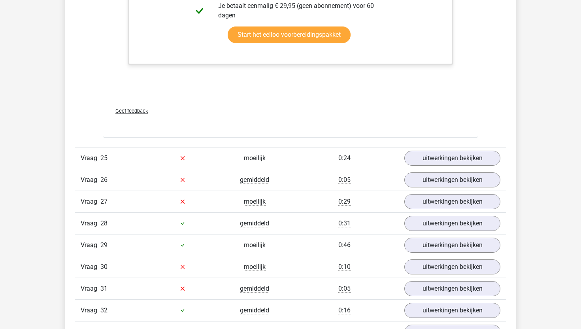
scroll to position [12375, 0]
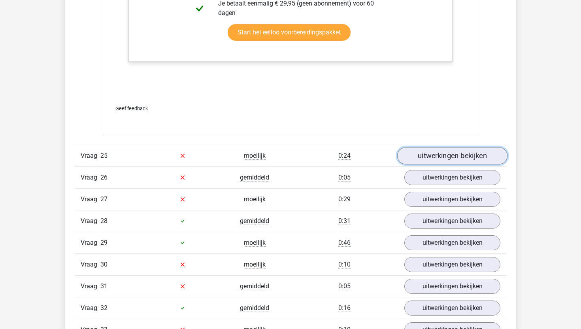
click at [454, 159] on link "uitwerkingen bekijken" at bounding box center [452, 155] width 110 height 17
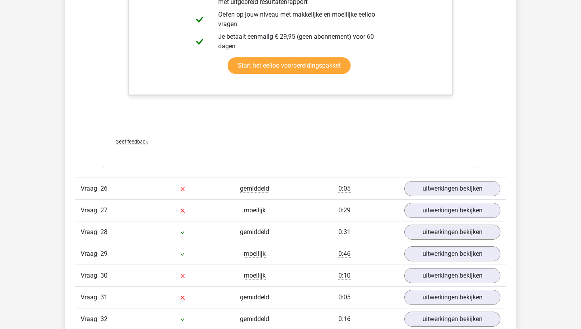
scroll to position [12887, 0]
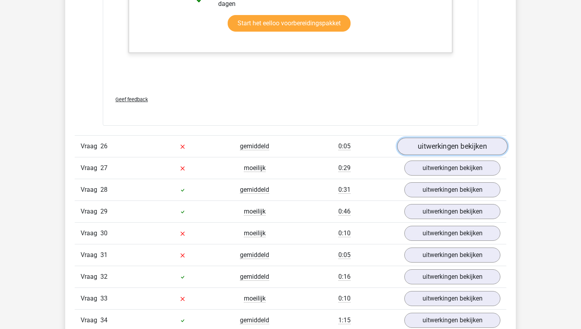
click at [427, 151] on link "uitwerkingen bekijken" at bounding box center [452, 146] width 110 height 17
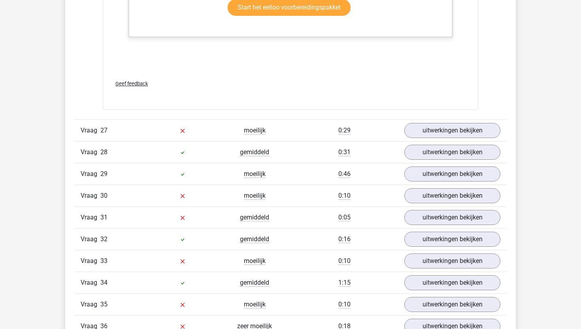
scroll to position [13325, 0]
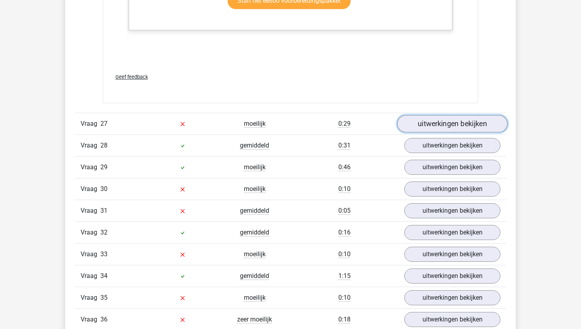
click at [435, 123] on link "uitwerkingen bekijken" at bounding box center [452, 123] width 110 height 17
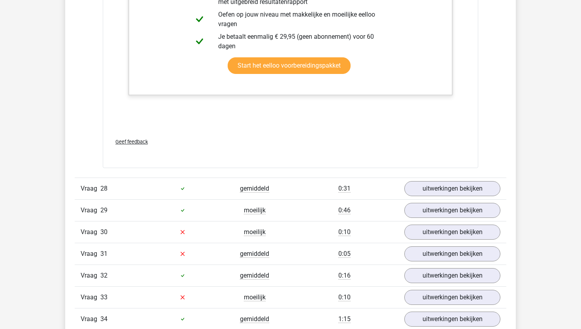
scroll to position [13825, 0]
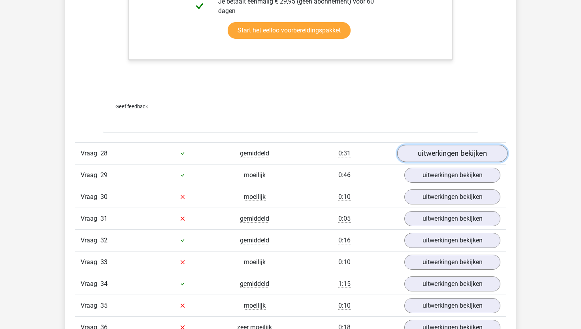
click at [434, 151] on link "uitwerkingen bekijken" at bounding box center [452, 153] width 110 height 17
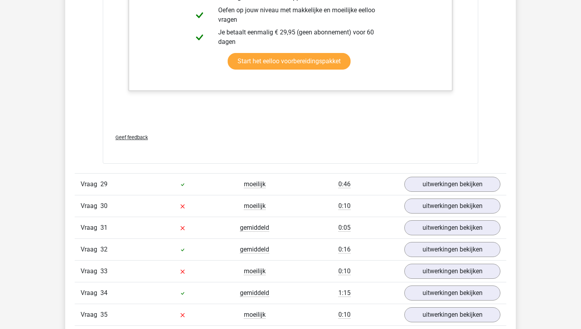
scroll to position [14321, 0]
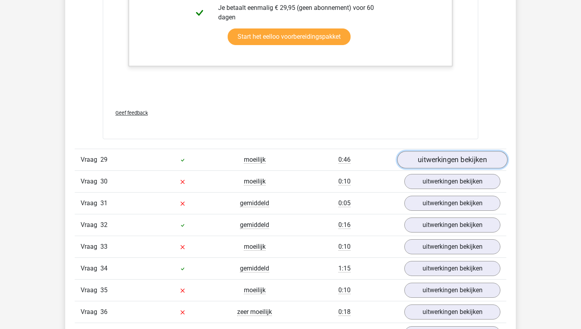
click at [421, 164] on link "uitwerkingen bekijken" at bounding box center [452, 159] width 110 height 17
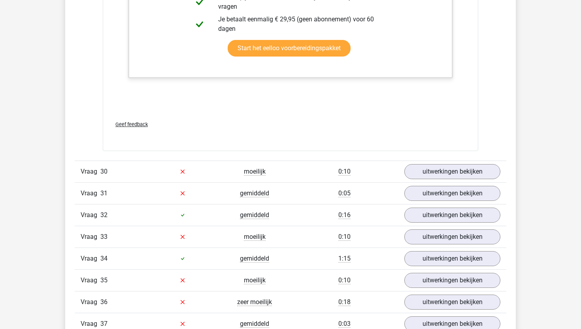
scroll to position [14764, 0]
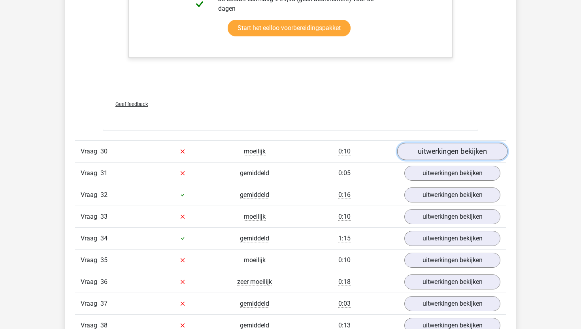
click at [434, 153] on link "uitwerkingen bekijken" at bounding box center [452, 151] width 110 height 17
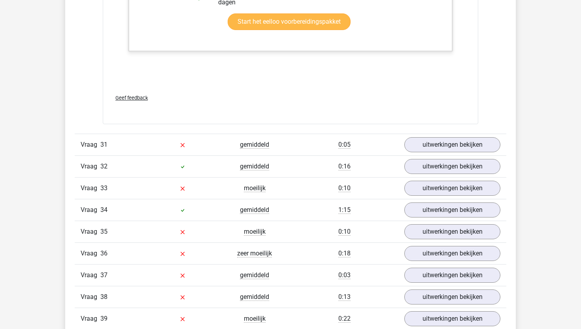
scroll to position [15306, 0]
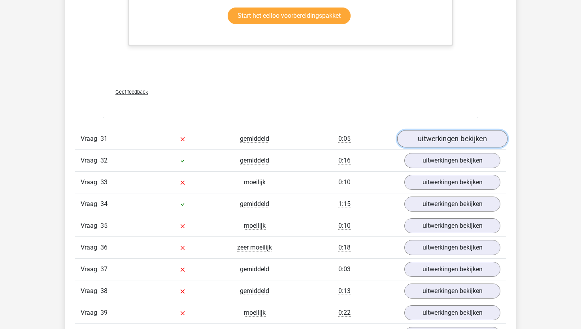
click at [455, 143] on link "uitwerkingen bekijken" at bounding box center [452, 138] width 110 height 17
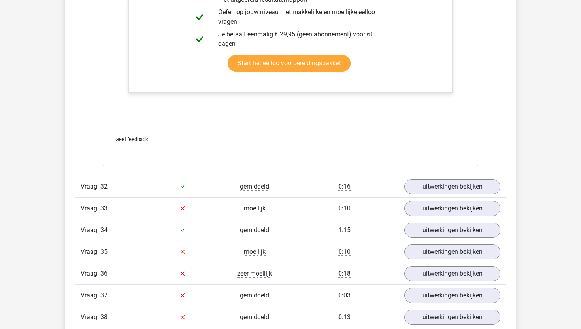
scroll to position [15805, 0]
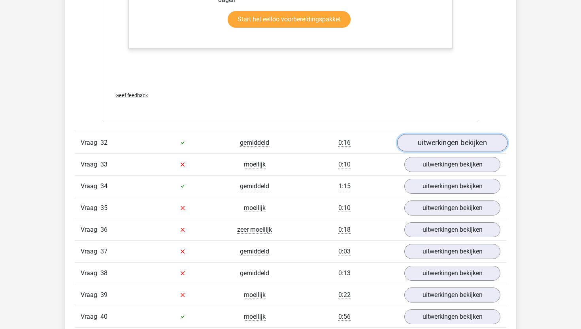
click at [437, 148] on link "uitwerkingen bekijken" at bounding box center [452, 142] width 110 height 17
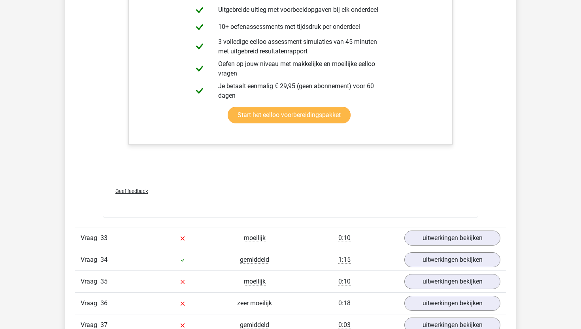
scroll to position [16142, 0]
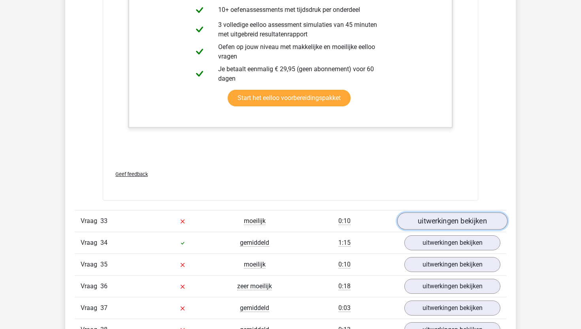
click at [430, 219] on link "uitwerkingen bekijken" at bounding box center [452, 220] width 110 height 17
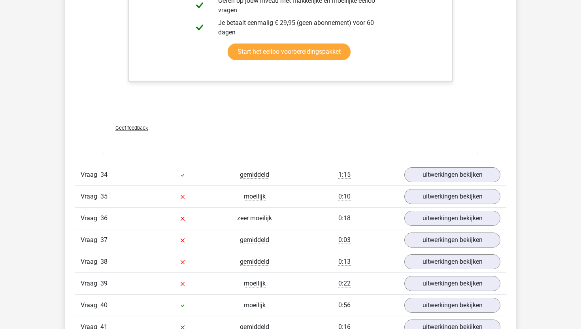
scroll to position [16829, 0]
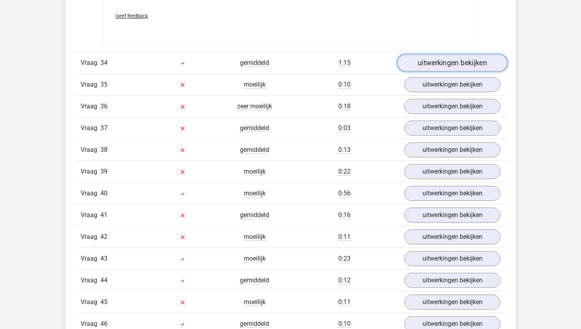
click at [452, 61] on link "uitwerkingen bekijken" at bounding box center [452, 62] width 110 height 17
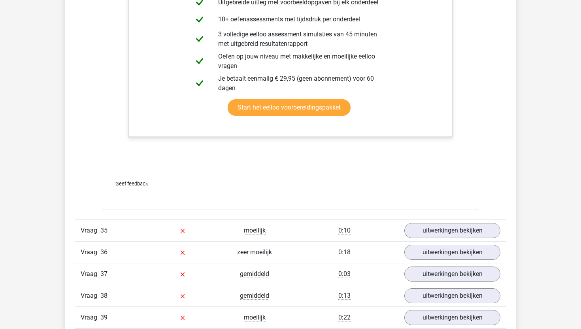
scroll to position [17198, 0]
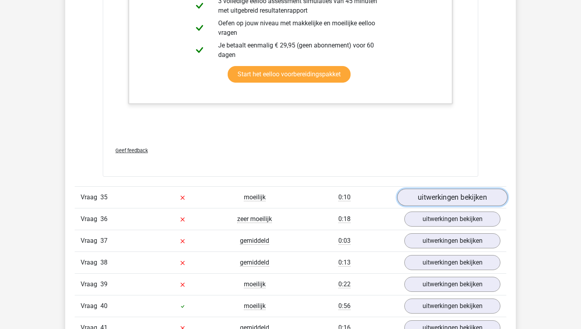
click at [454, 196] on link "uitwerkingen bekijken" at bounding box center [452, 196] width 110 height 17
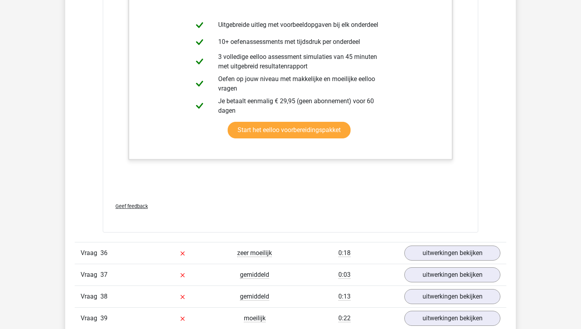
scroll to position [17597, 0]
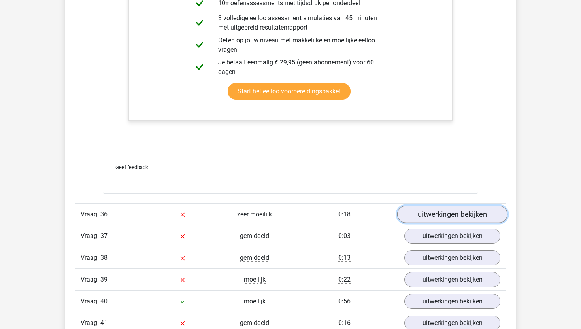
click at [447, 216] on link "uitwerkingen bekijken" at bounding box center [452, 213] width 110 height 17
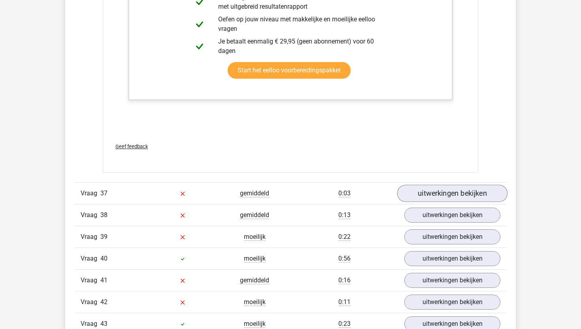
scroll to position [18157, 0]
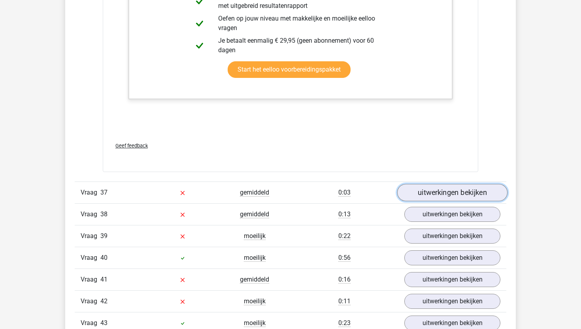
click at [454, 198] on link "uitwerkingen bekijken" at bounding box center [452, 192] width 110 height 17
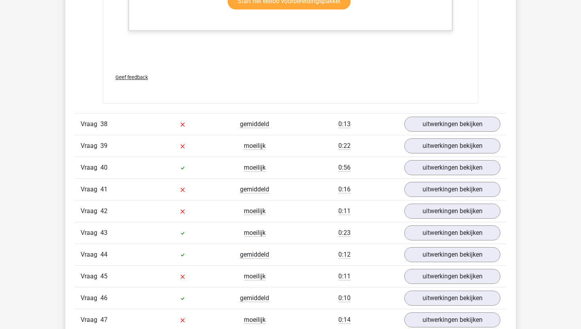
scroll to position [18765, 0]
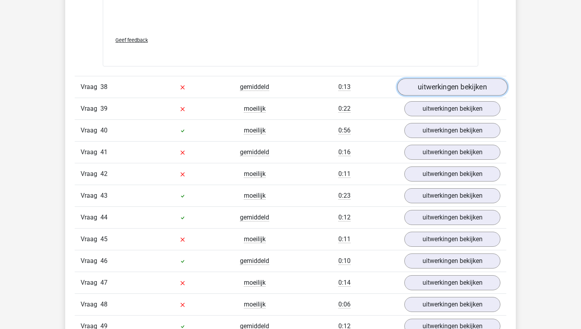
click at [488, 85] on link "uitwerkingen bekijken" at bounding box center [452, 86] width 110 height 17
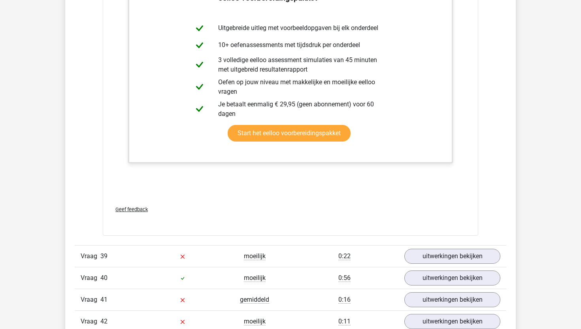
scroll to position [19073, 0]
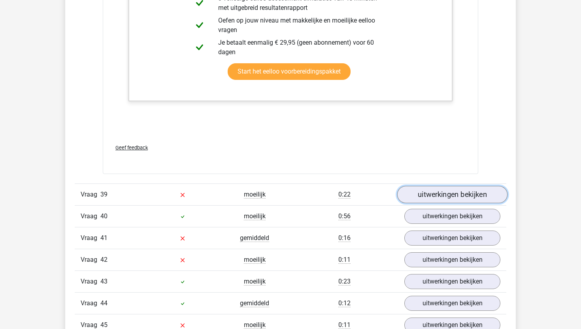
click at [468, 191] on link "uitwerkingen bekijken" at bounding box center [452, 194] width 110 height 17
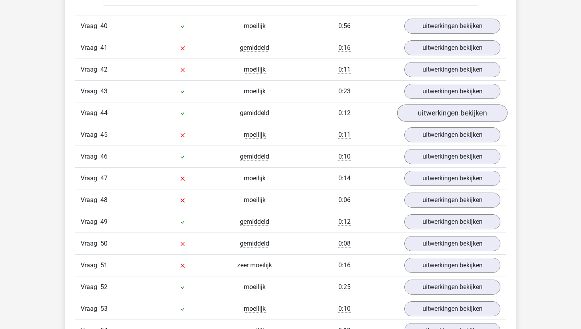
scroll to position [19771, 0]
click at [450, 23] on link "uitwerkingen bekijken" at bounding box center [452, 25] width 110 height 17
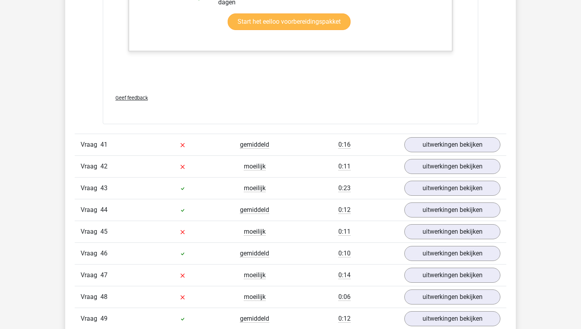
scroll to position [20160, 0]
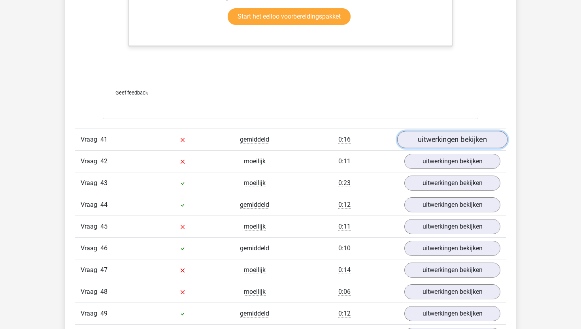
click at [477, 143] on link "uitwerkingen bekijken" at bounding box center [452, 139] width 110 height 17
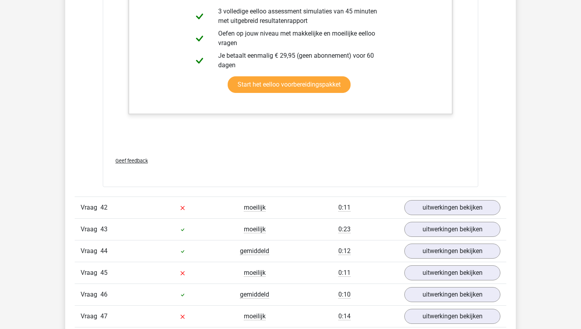
scroll to position [20601, 0]
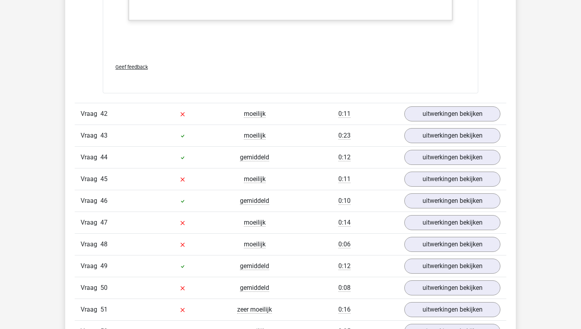
click at [469, 103] on div "Vraag 42 moeilijk 0:11 uitwerkingen bekijken" at bounding box center [291, 114] width 432 height 22
click at [469, 114] on link "uitwerkingen bekijken" at bounding box center [452, 113] width 110 height 17
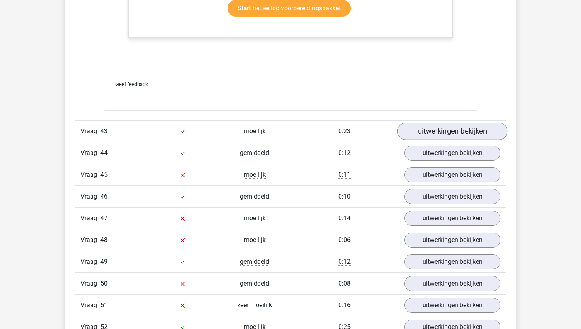
scroll to position [21127, 0]
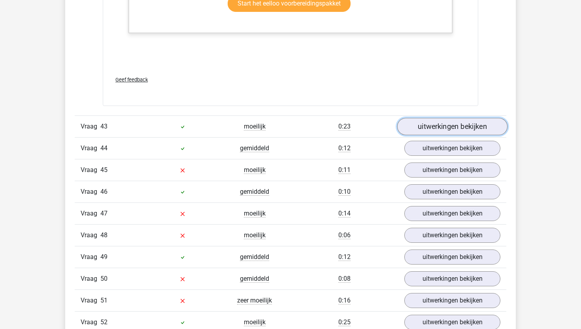
click at [463, 122] on link "uitwerkingen bekijken" at bounding box center [452, 126] width 110 height 17
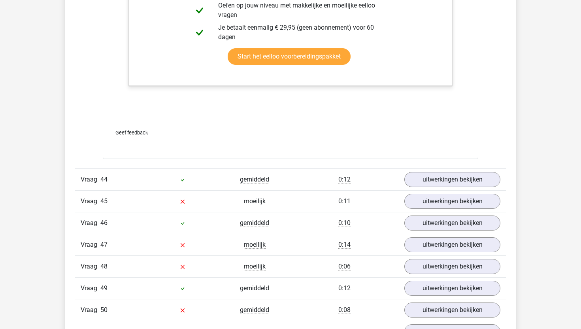
scroll to position [21591, 0]
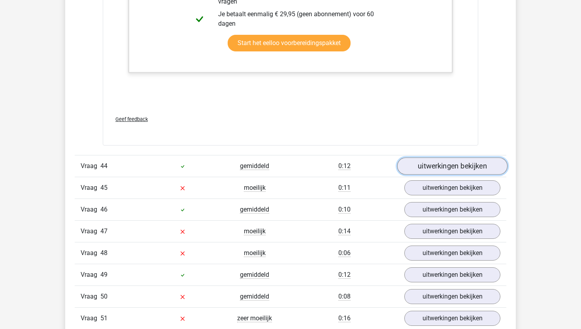
click at [461, 171] on link "uitwerkingen bekijken" at bounding box center [452, 165] width 110 height 17
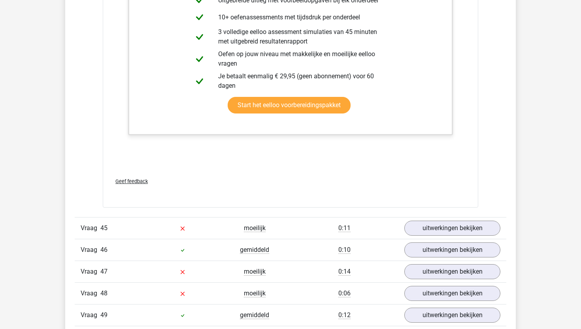
scroll to position [21975, 0]
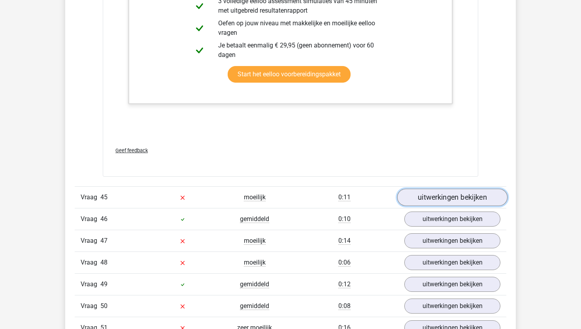
click at [463, 196] on link "uitwerkingen bekijken" at bounding box center [452, 197] width 110 height 17
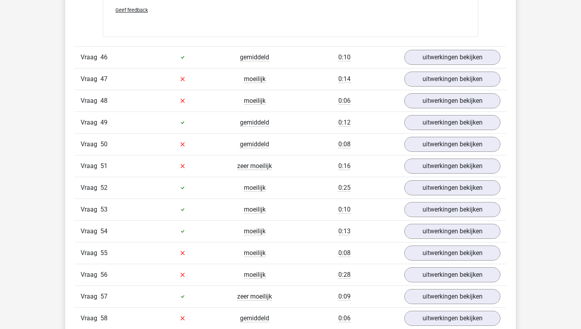
scroll to position [22646, 0]
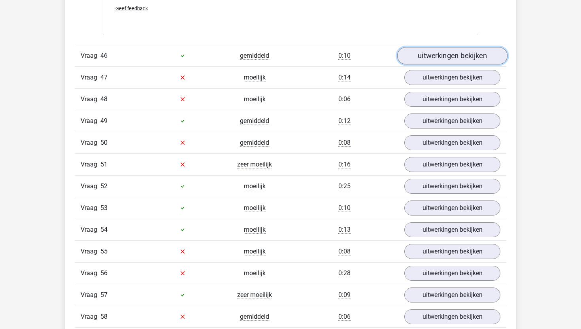
click at [473, 57] on link "uitwerkingen bekijken" at bounding box center [452, 55] width 110 height 17
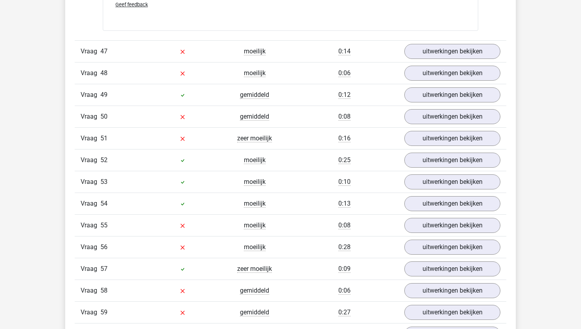
scroll to position [23130, 0]
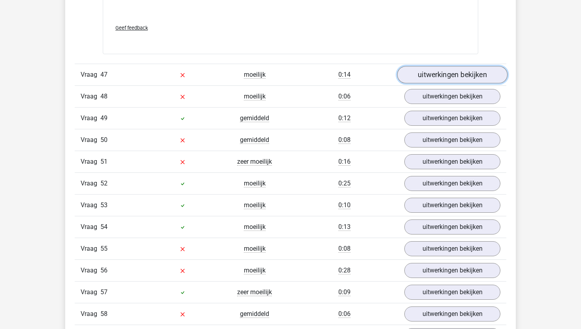
click at [465, 73] on link "uitwerkingen bekijken" at bounding box center [452, 74] width 110 height 17
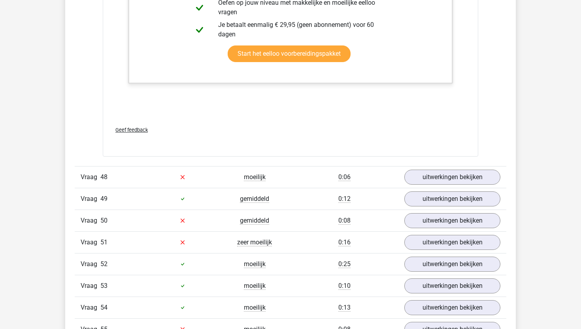
scroll to position [23449, 0]
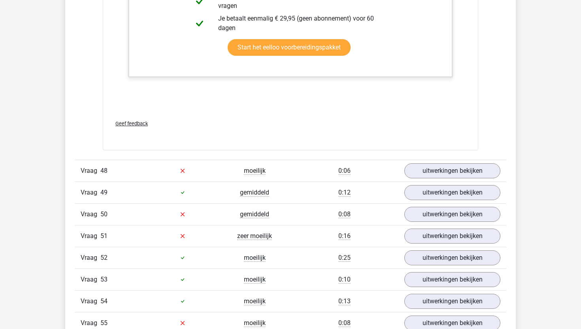
click at [442, 163] on div "Vraag 48 moeilijk 0:06 uitwerkingen bekijken" at bounding box center [291, 171] width 432 height 22
click at [441, 165] on link "uitwerkingen bekijken" at bounding box center [452, 170] width 110 height 17
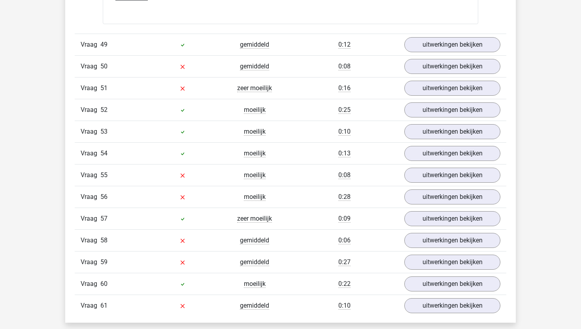
scroll to position [24103, 0]
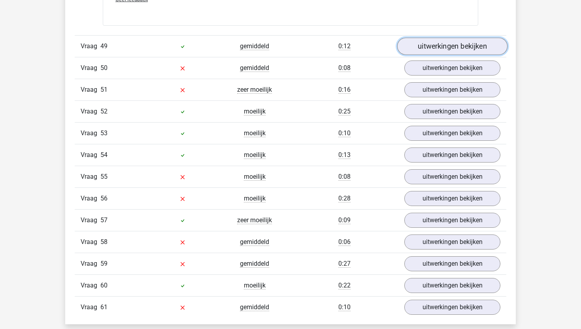
click at [464, 52] on link "uitwerkingen bekijken" at bounding box center [452, 46] width 110 height 17
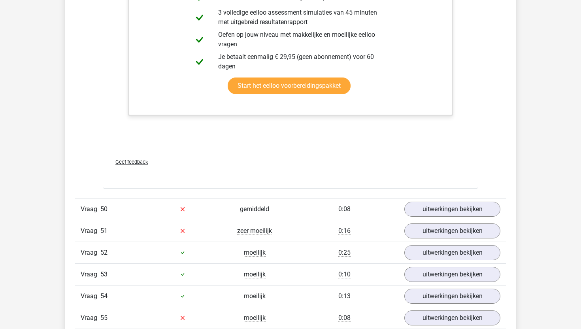
scroll to position [24451, 0]
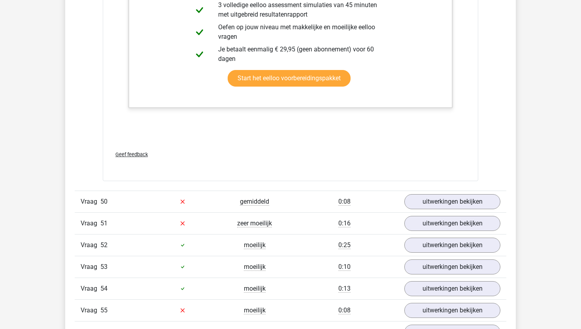
click at [439, 201] on link "uitwerkingen bekijken" at bounding box center [452, 201] width 110 height 17
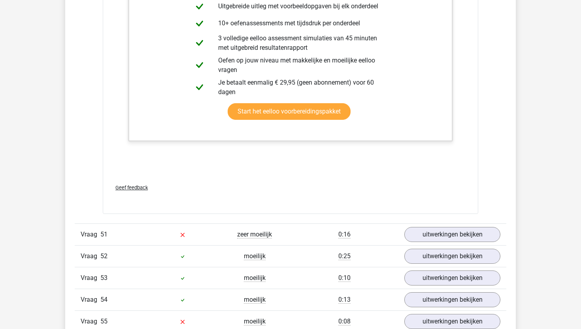
scroll to position [24840, 0]
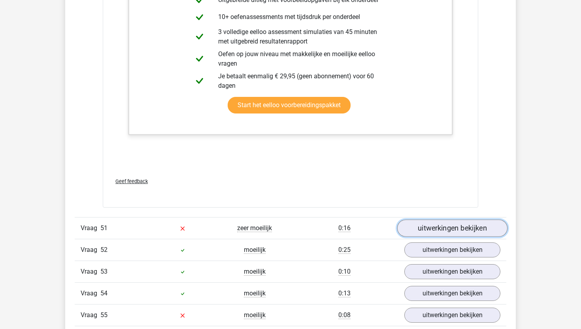
click at [445, 221] on link "uitwerkingen bekijken" at bounding box center [452, 227] width 110 height 17
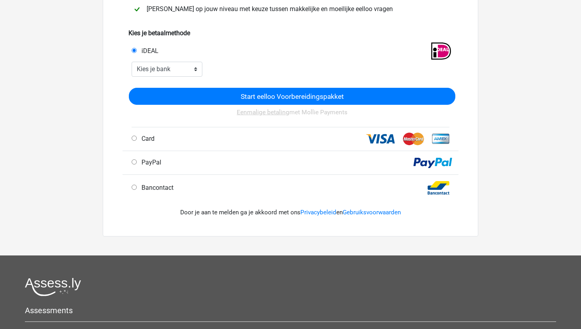
scroll to position [242, 0]
